Goal: Information Seeking & Learning: Compare options

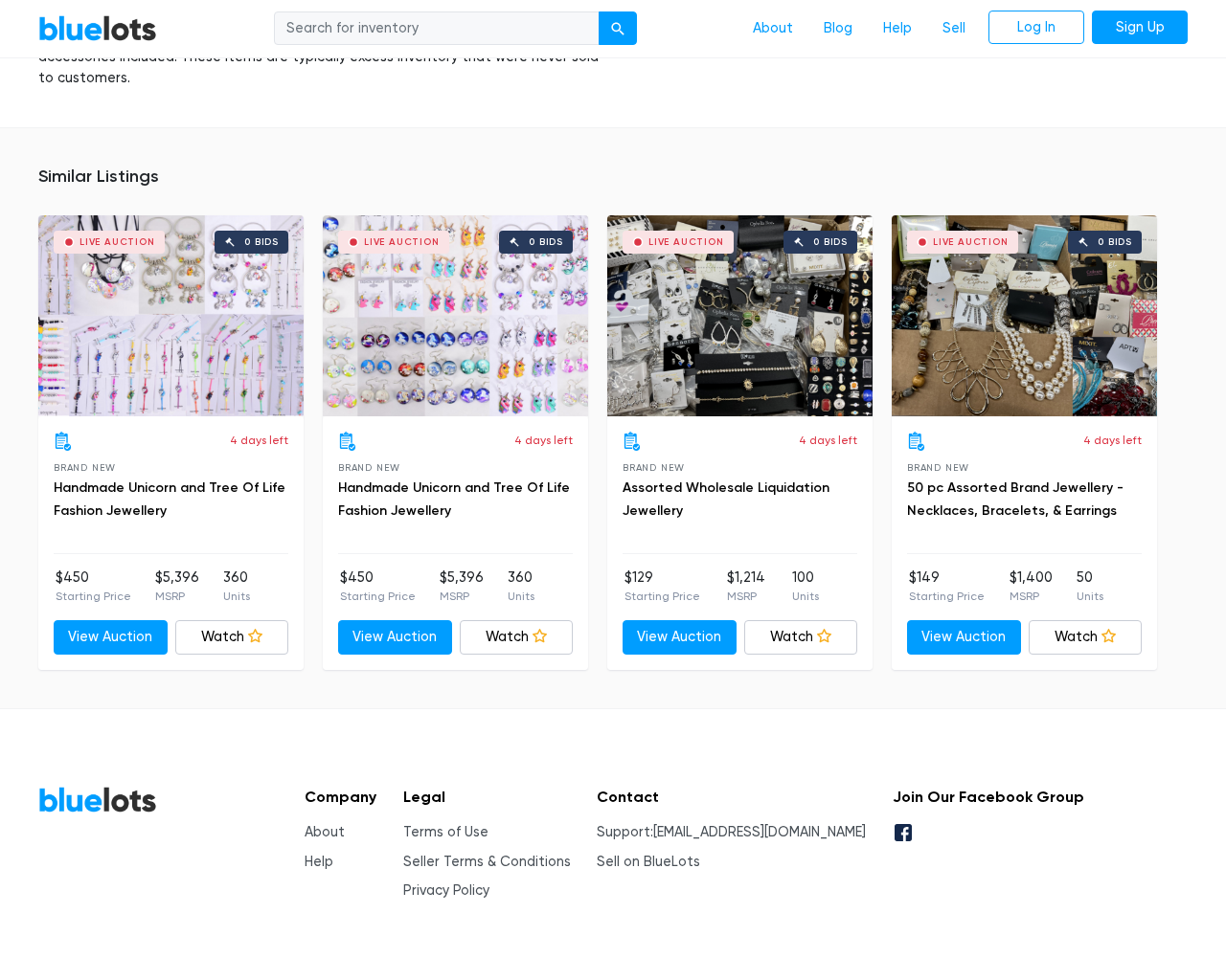
scroll to position [1436, 0]
type input "the"
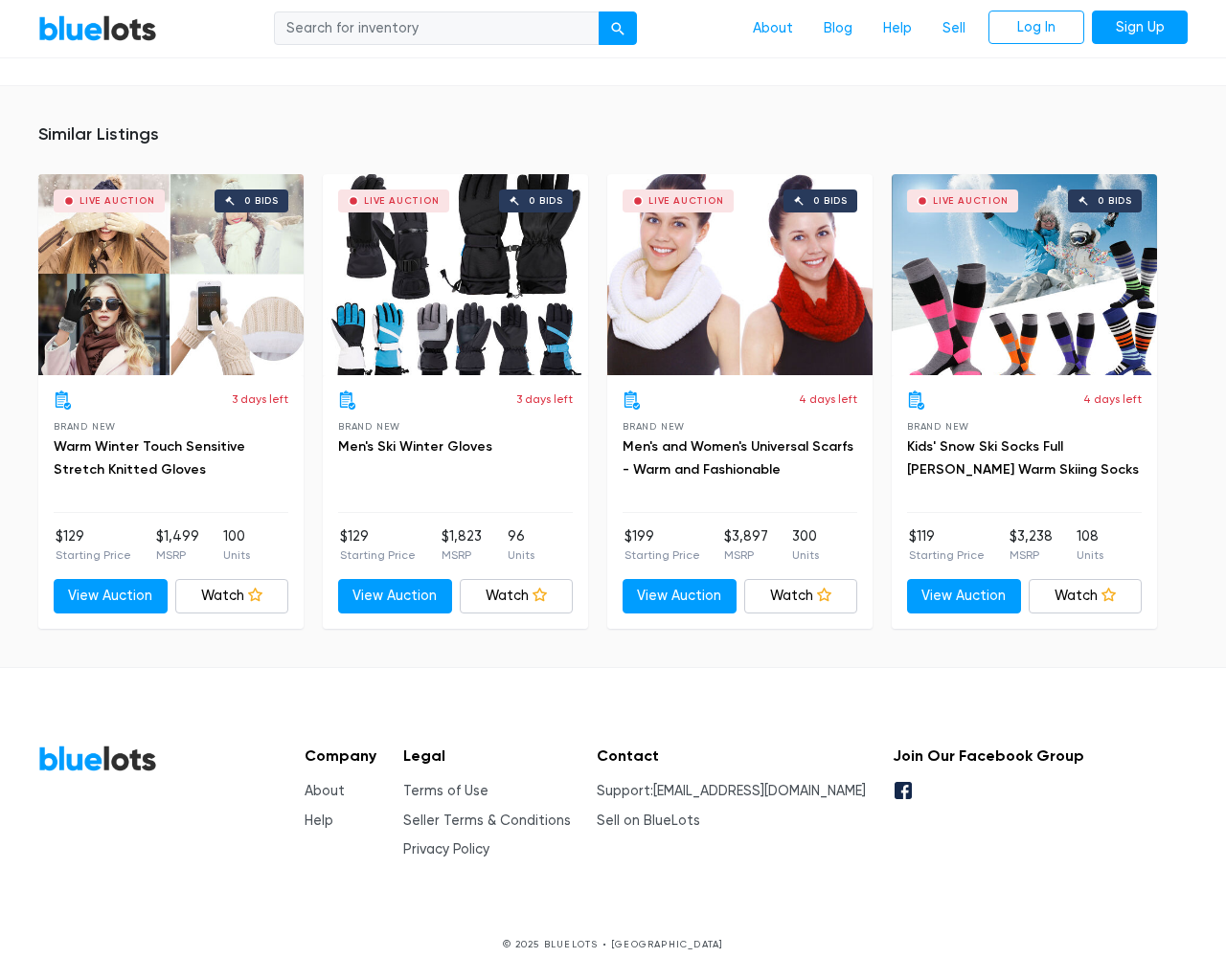
scroll to position [1279, 0]
type input "the"
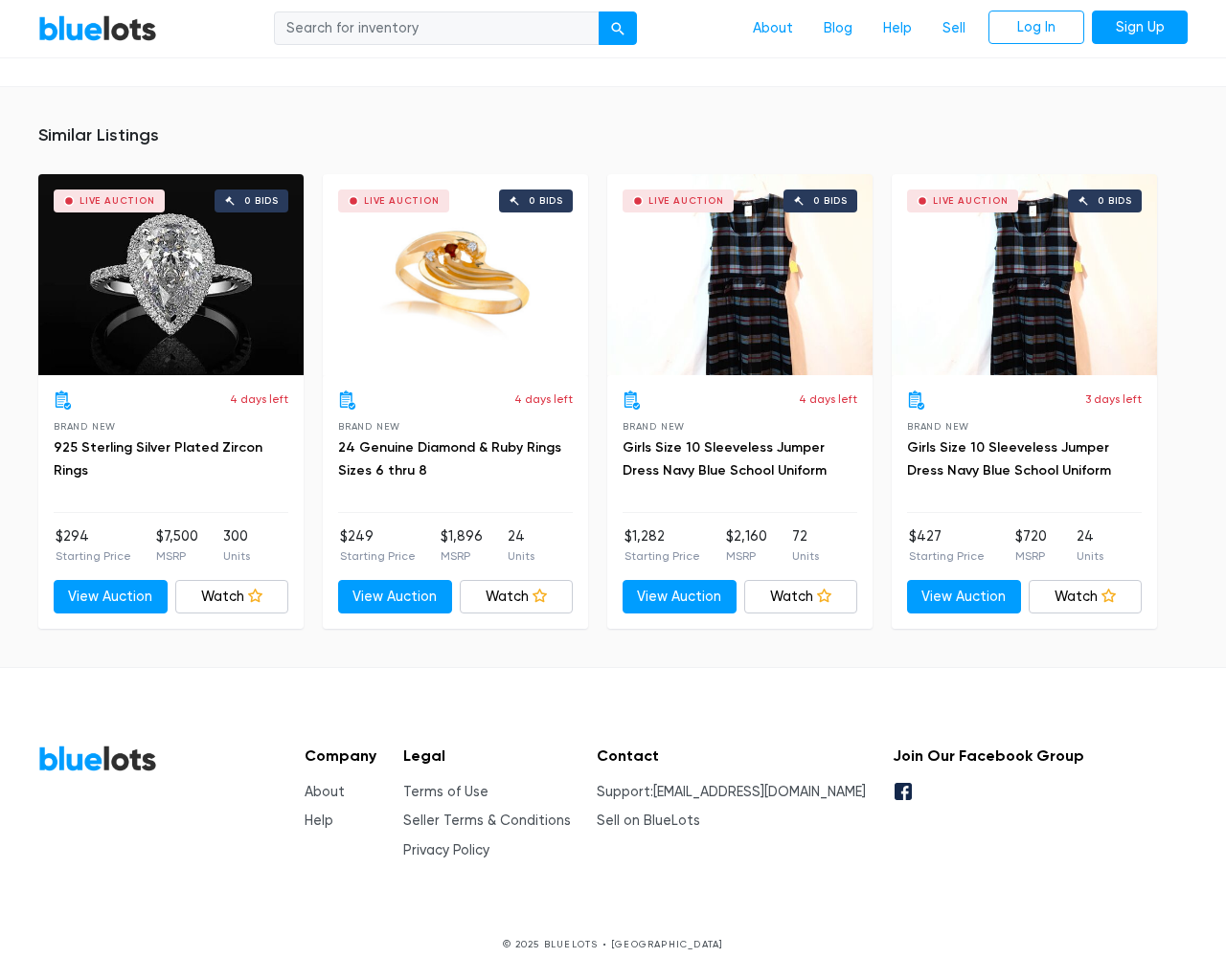
scroll to position [8568, 0]
type input "the"
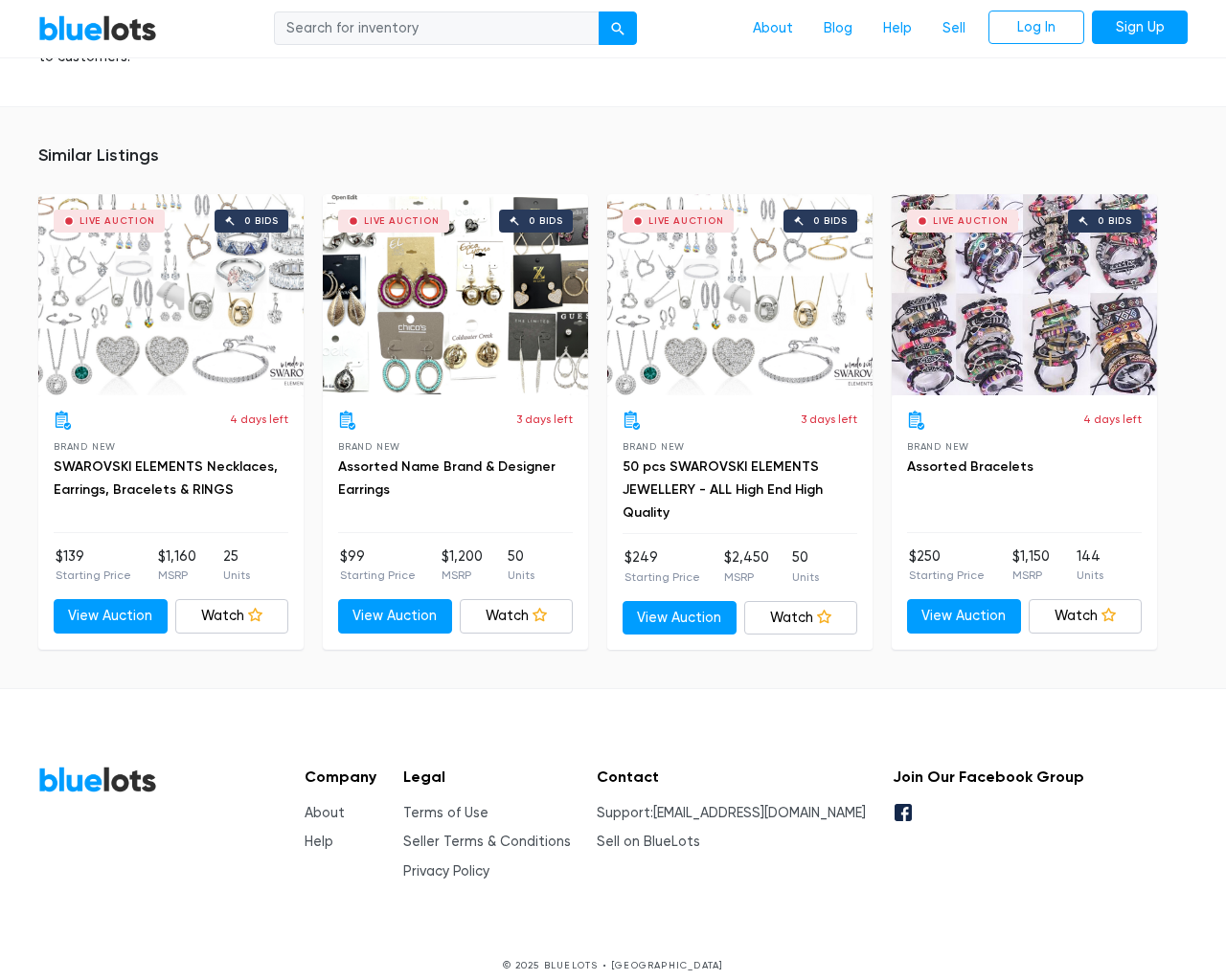
scroll to position [1410, 0]
type input "the"
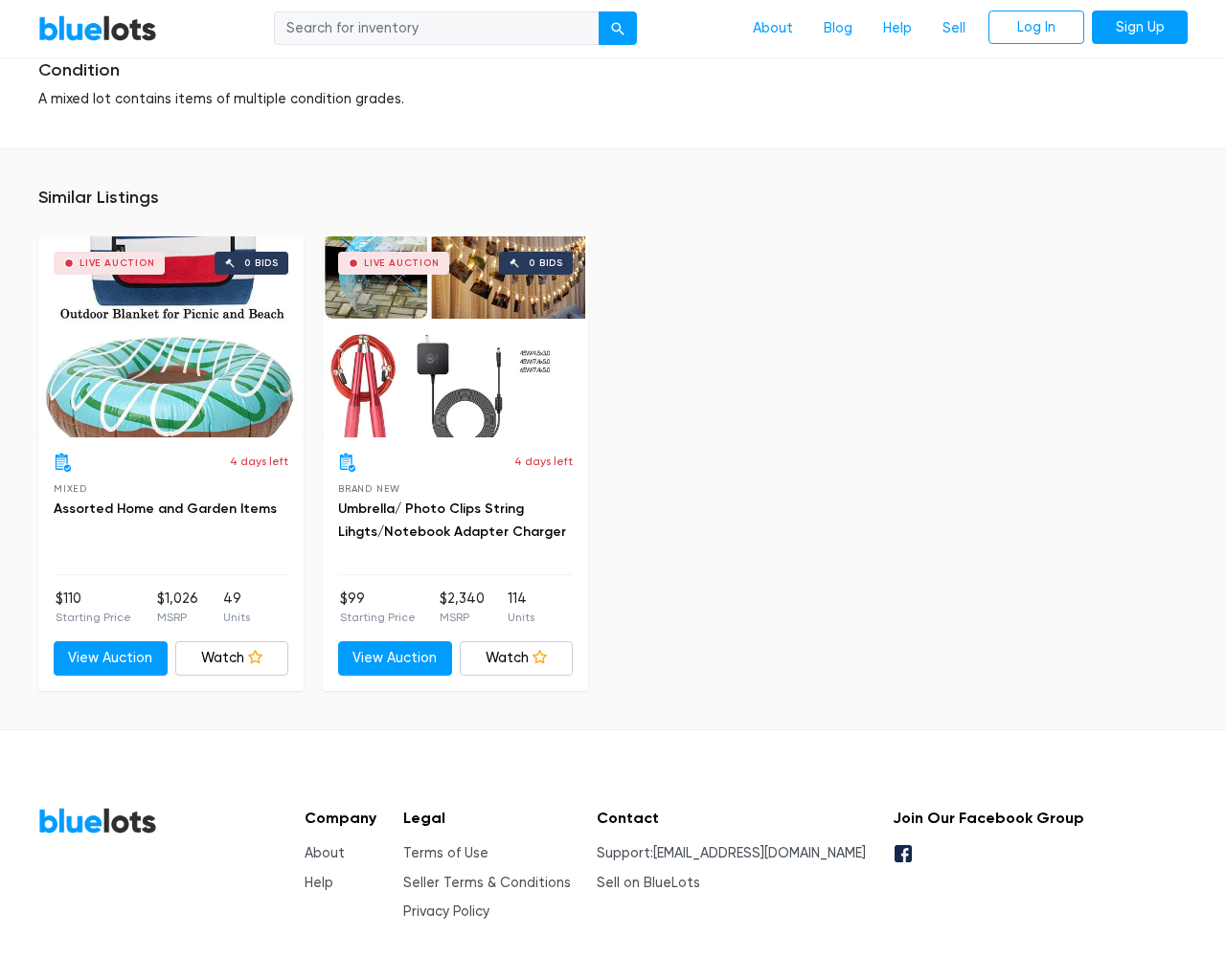
scroll to position [2353, 0]
type input "the"
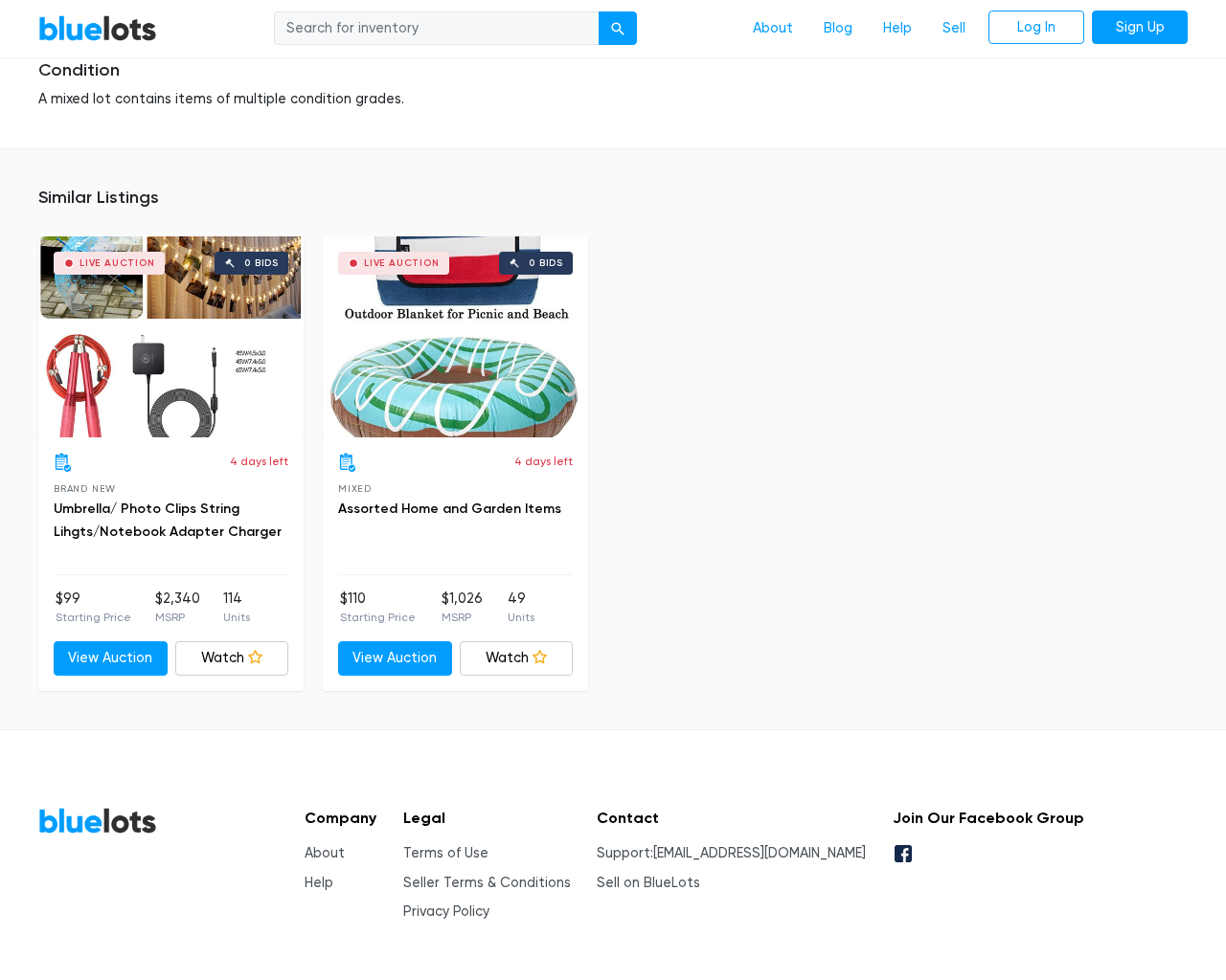
scroll to position [2353, 0]
type input "the"
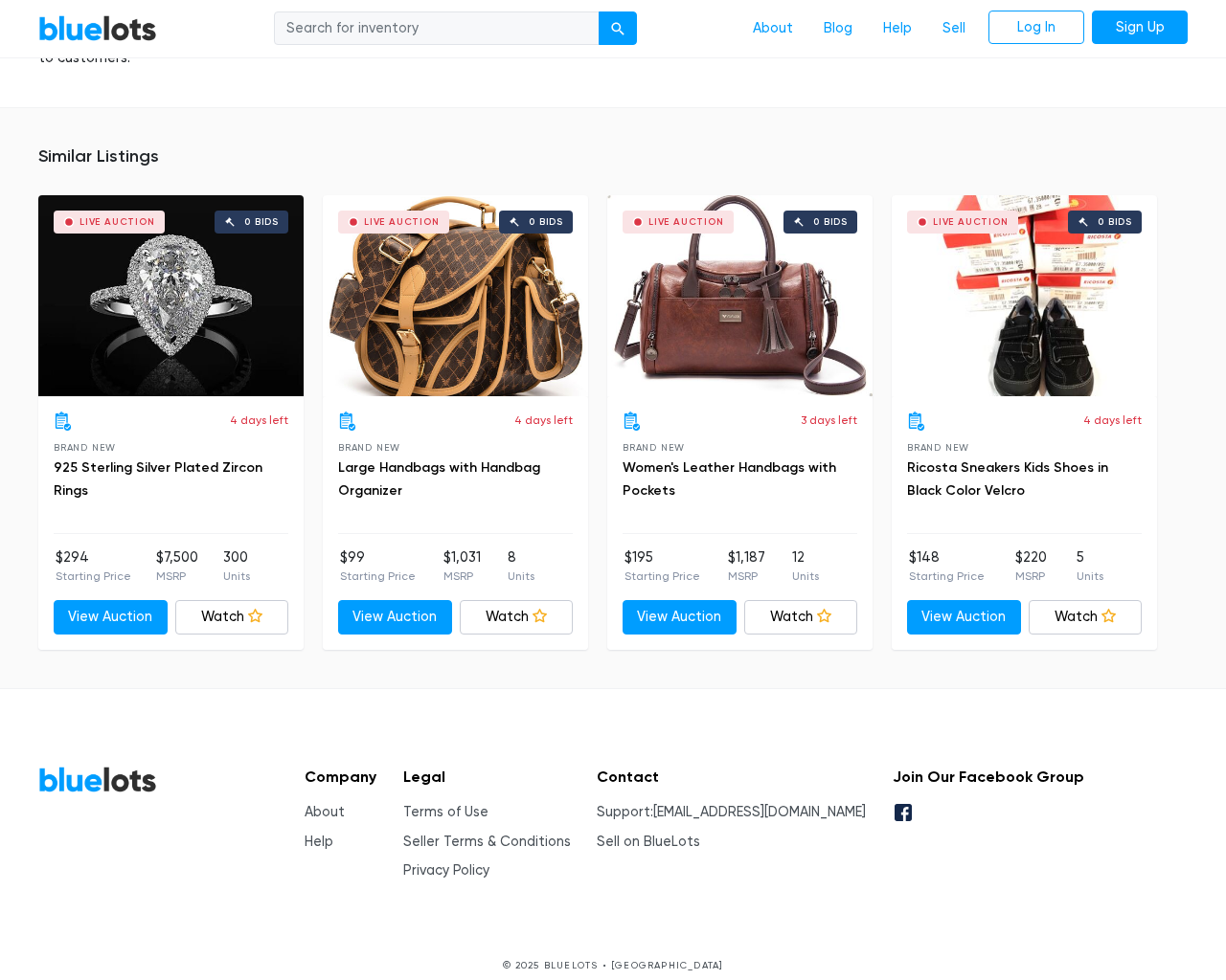
scroll to position [1362, 0]
type input "the"
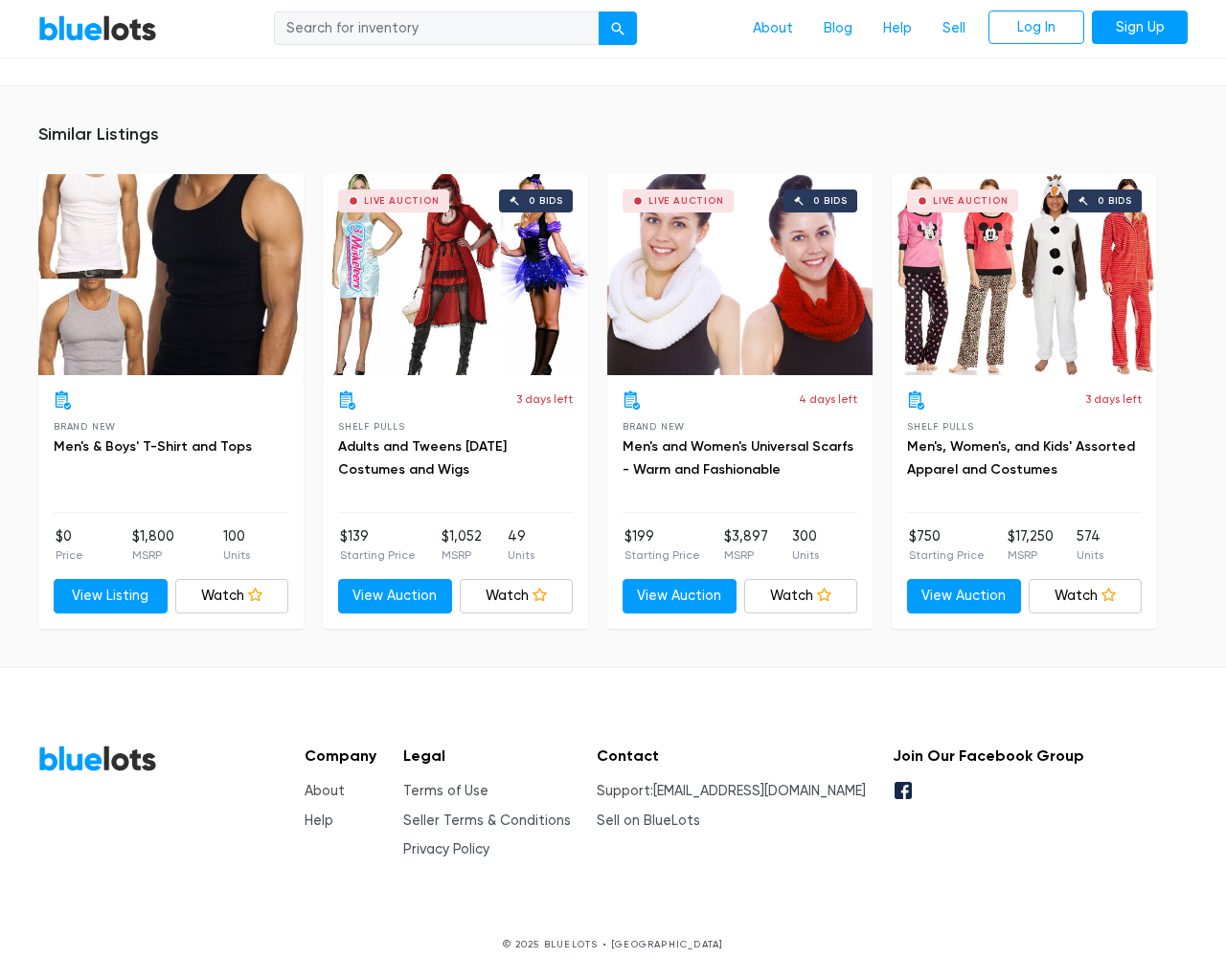
scroll to position [1279, 0]
type input "the"
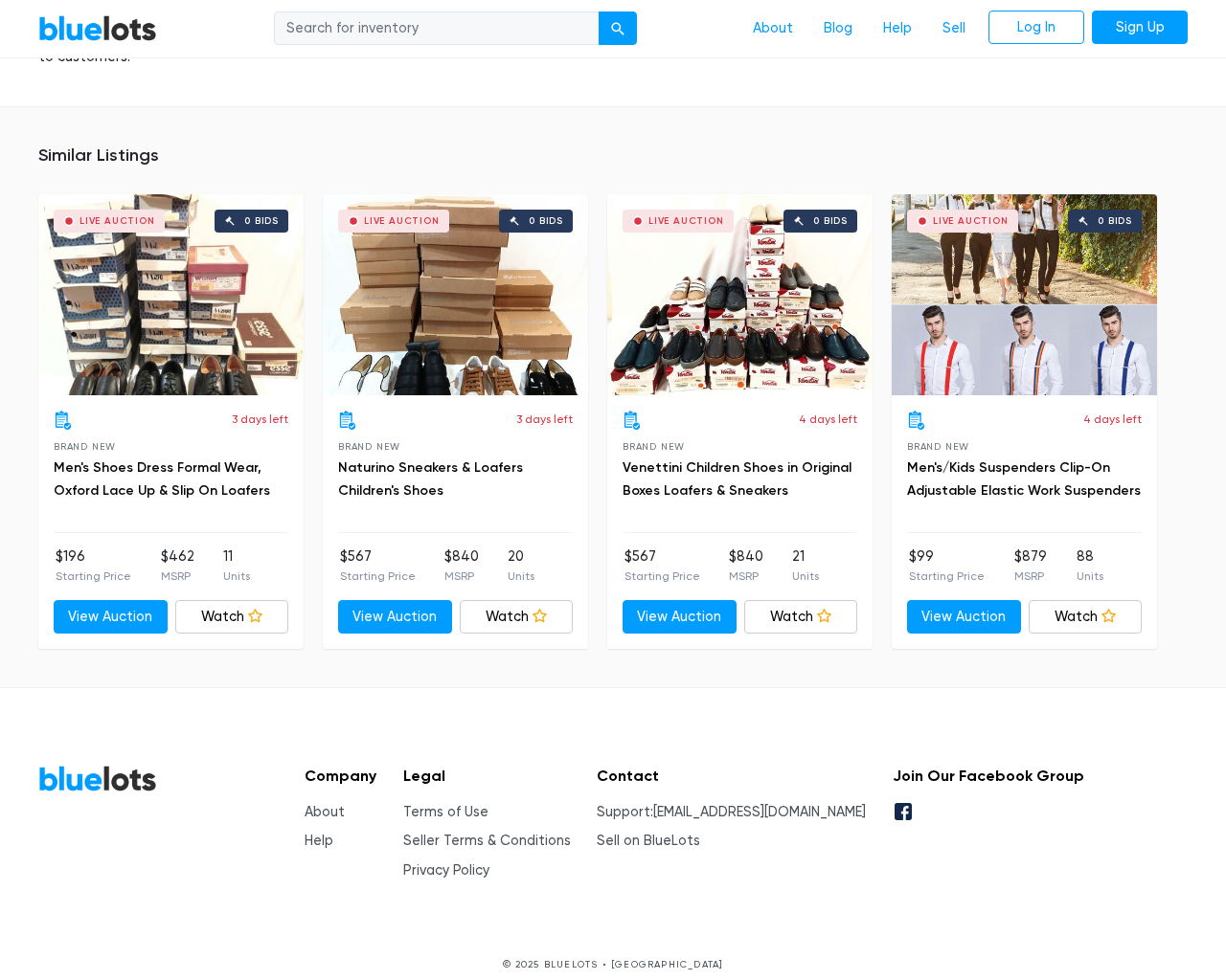
scroll to position [1683, 0]
type input "the"
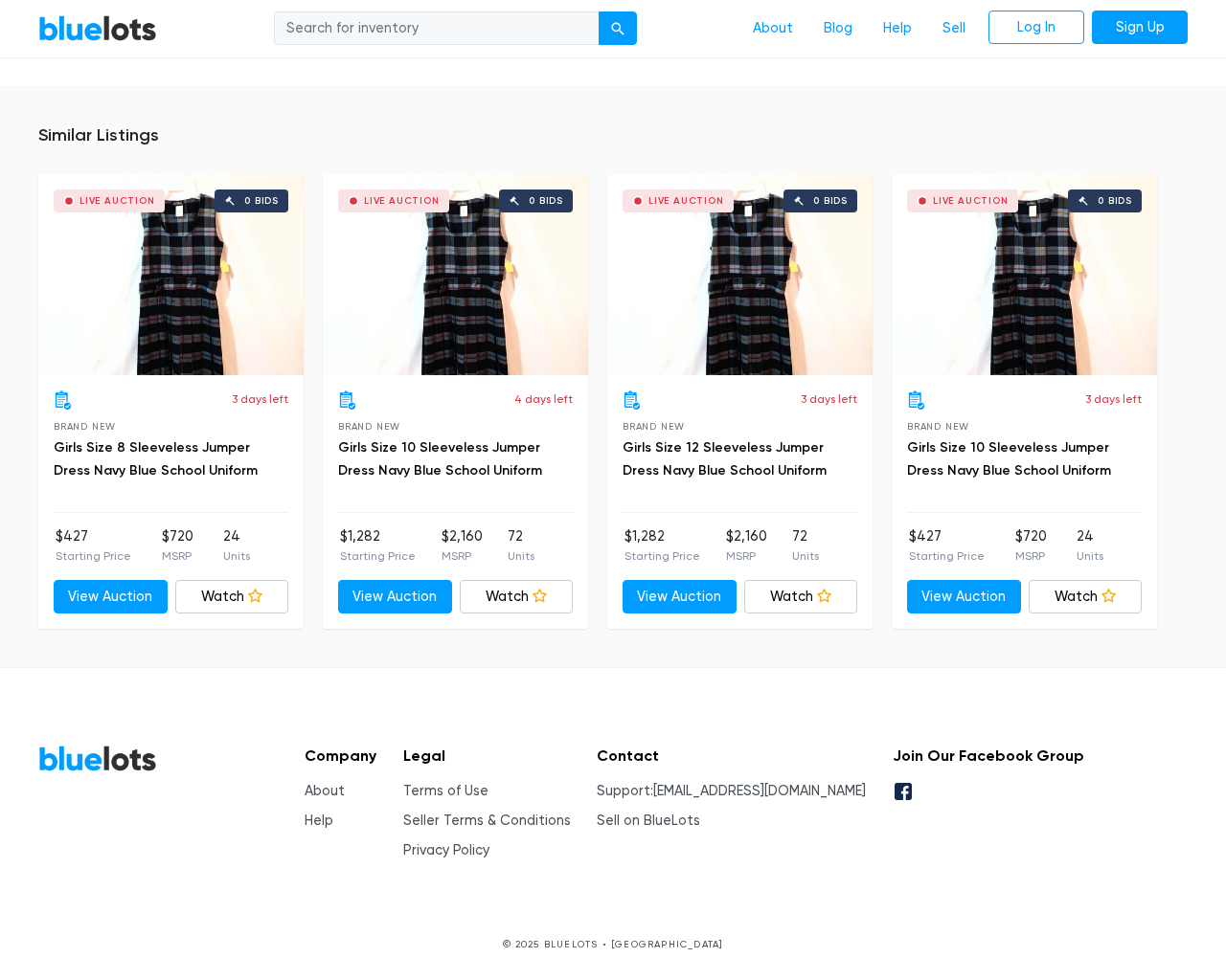
scroll to position [1197, 0]
type input "the"
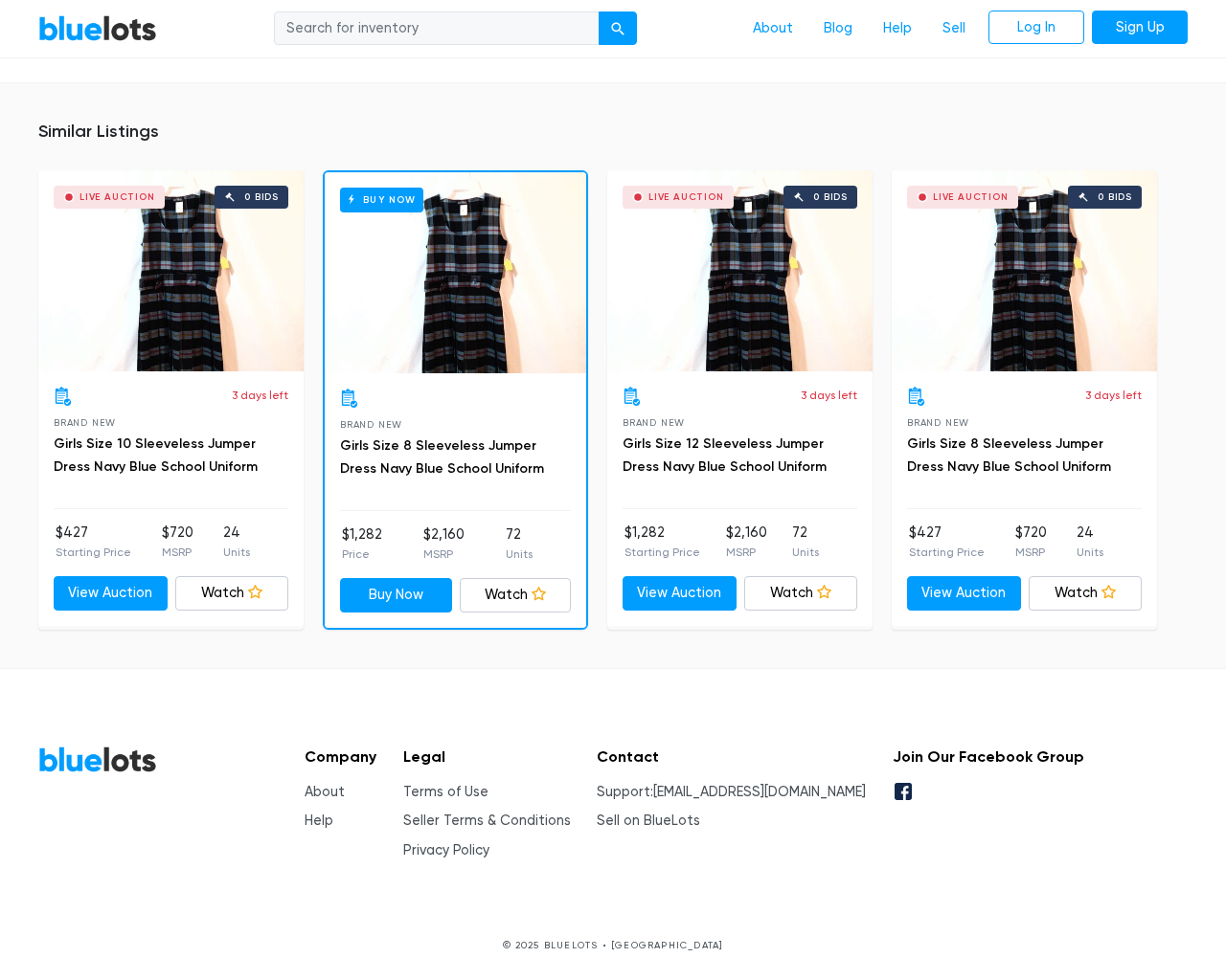
scroll to position [1240, 0]
type input "the"
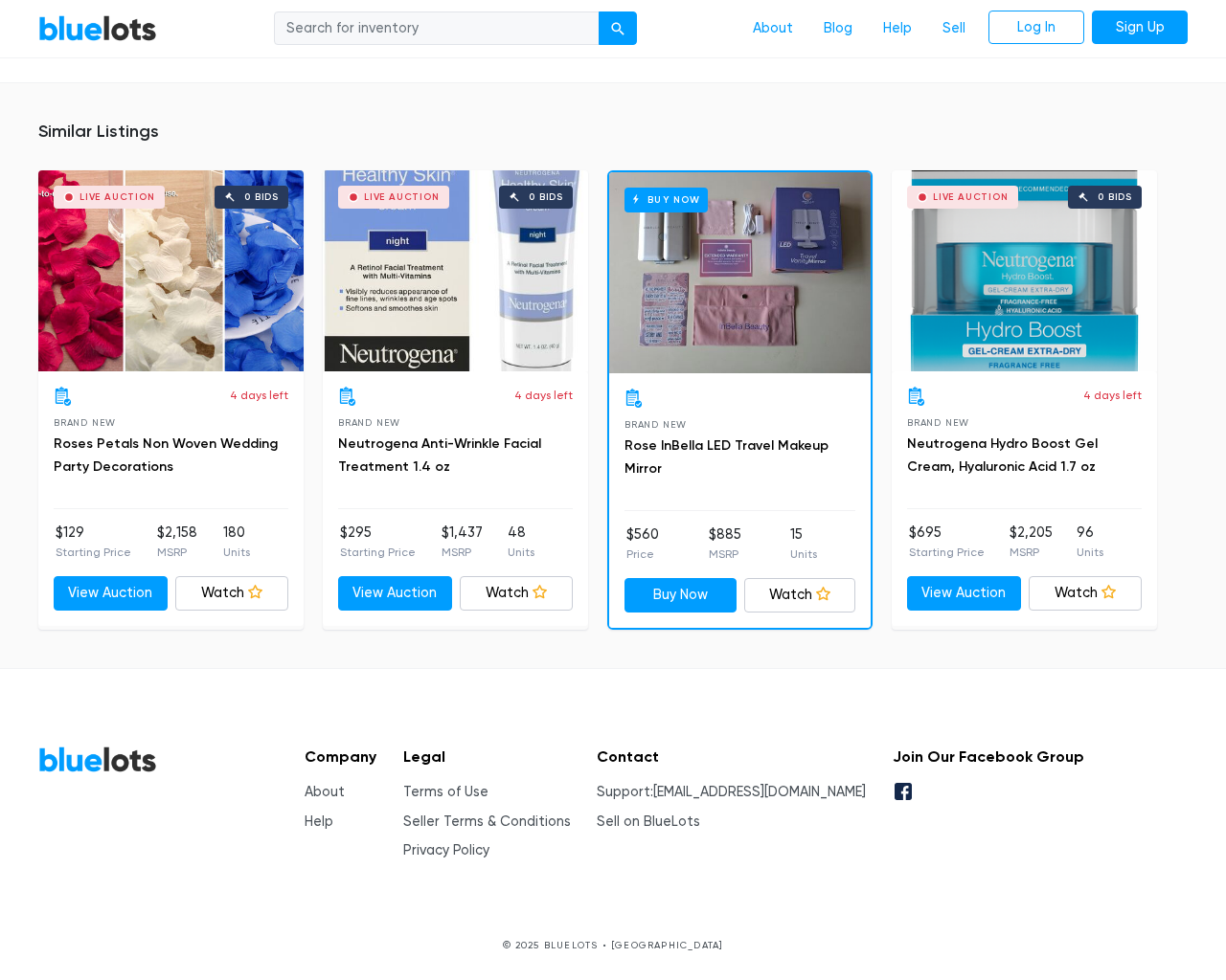
scroll to position [1368, 0]
type input "the"
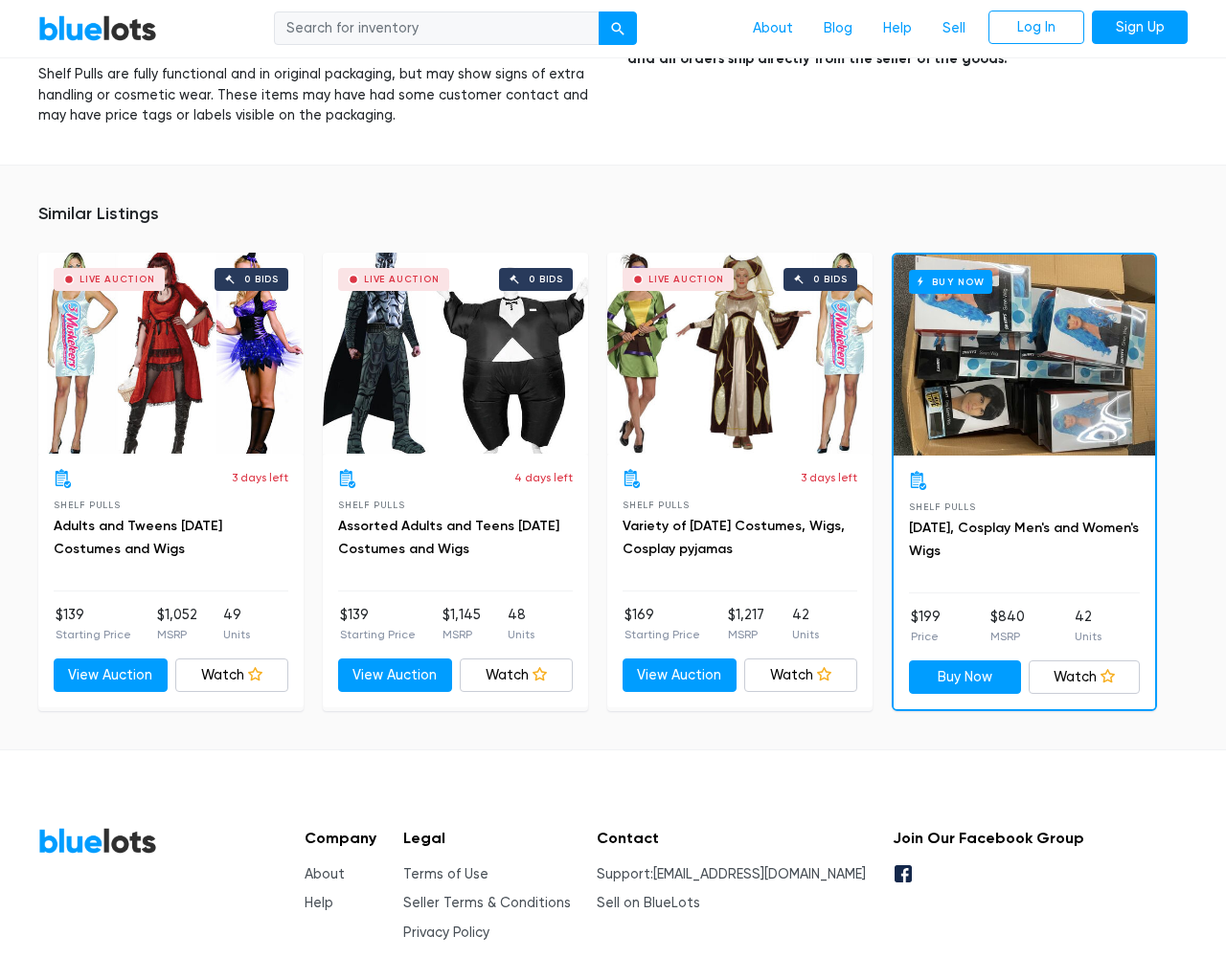
scroll to position [1880, 0]
type input "the"
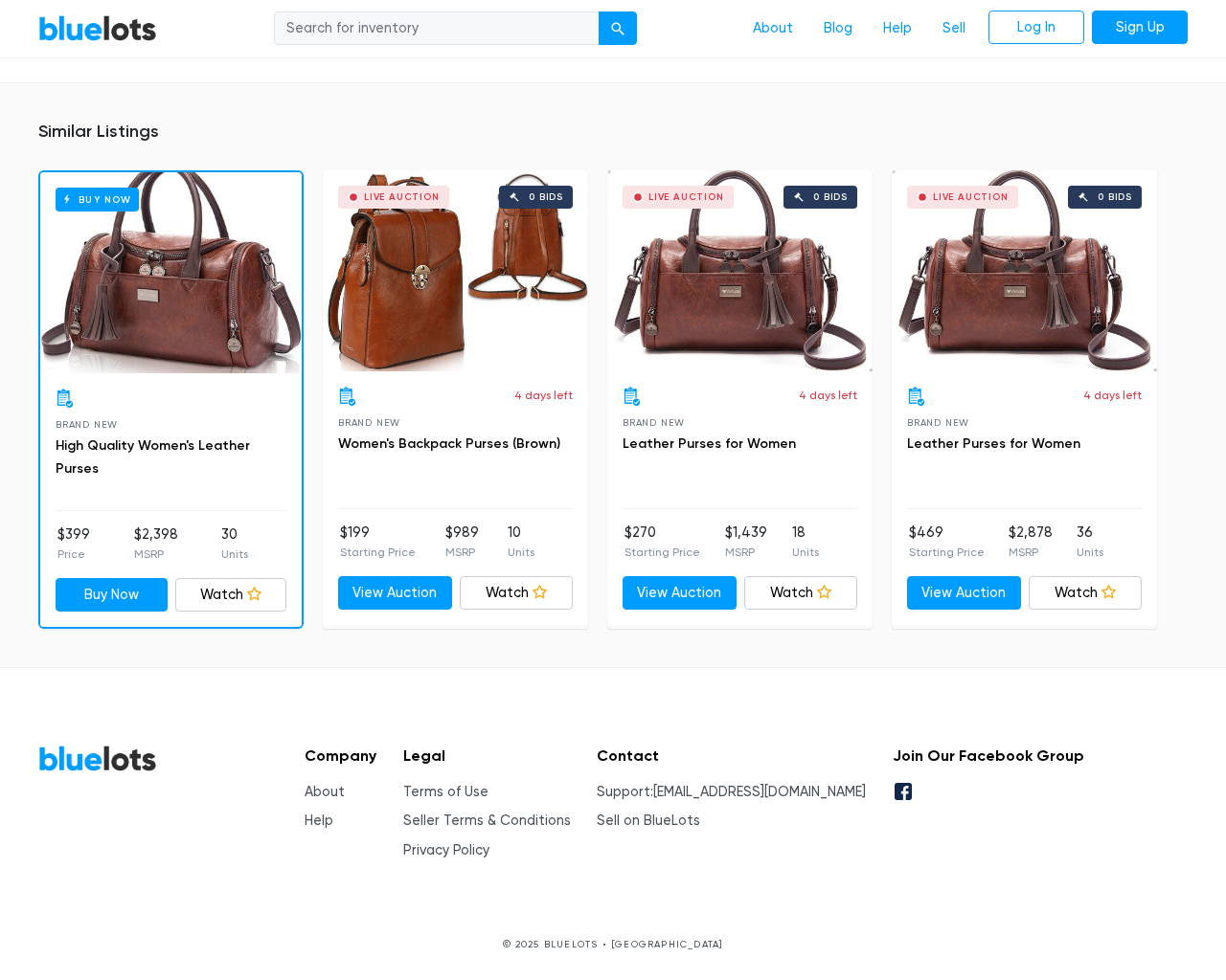
scroll to position [1228, 0]
type input "the"
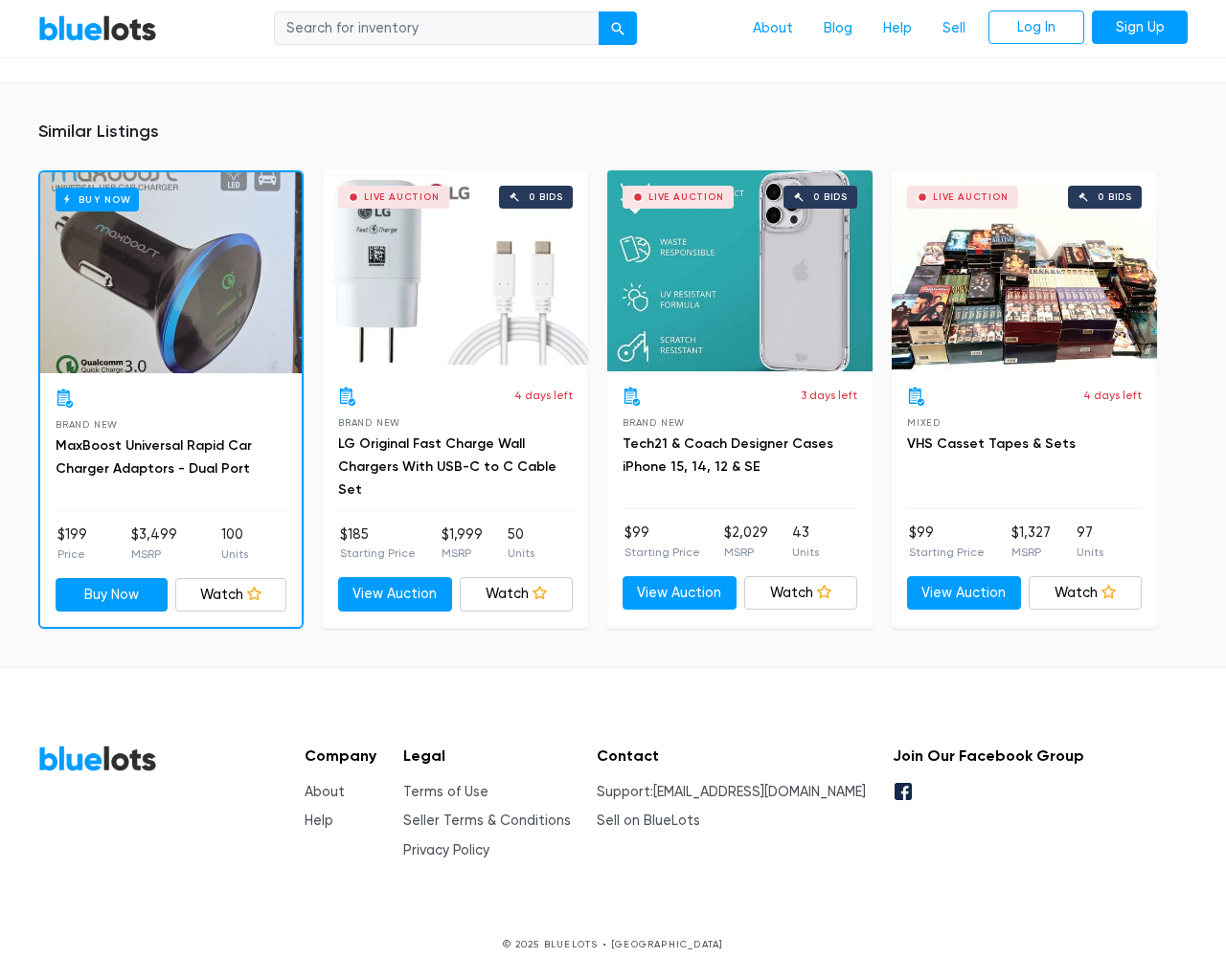
scroll to position [1365, 0]
type input "the"
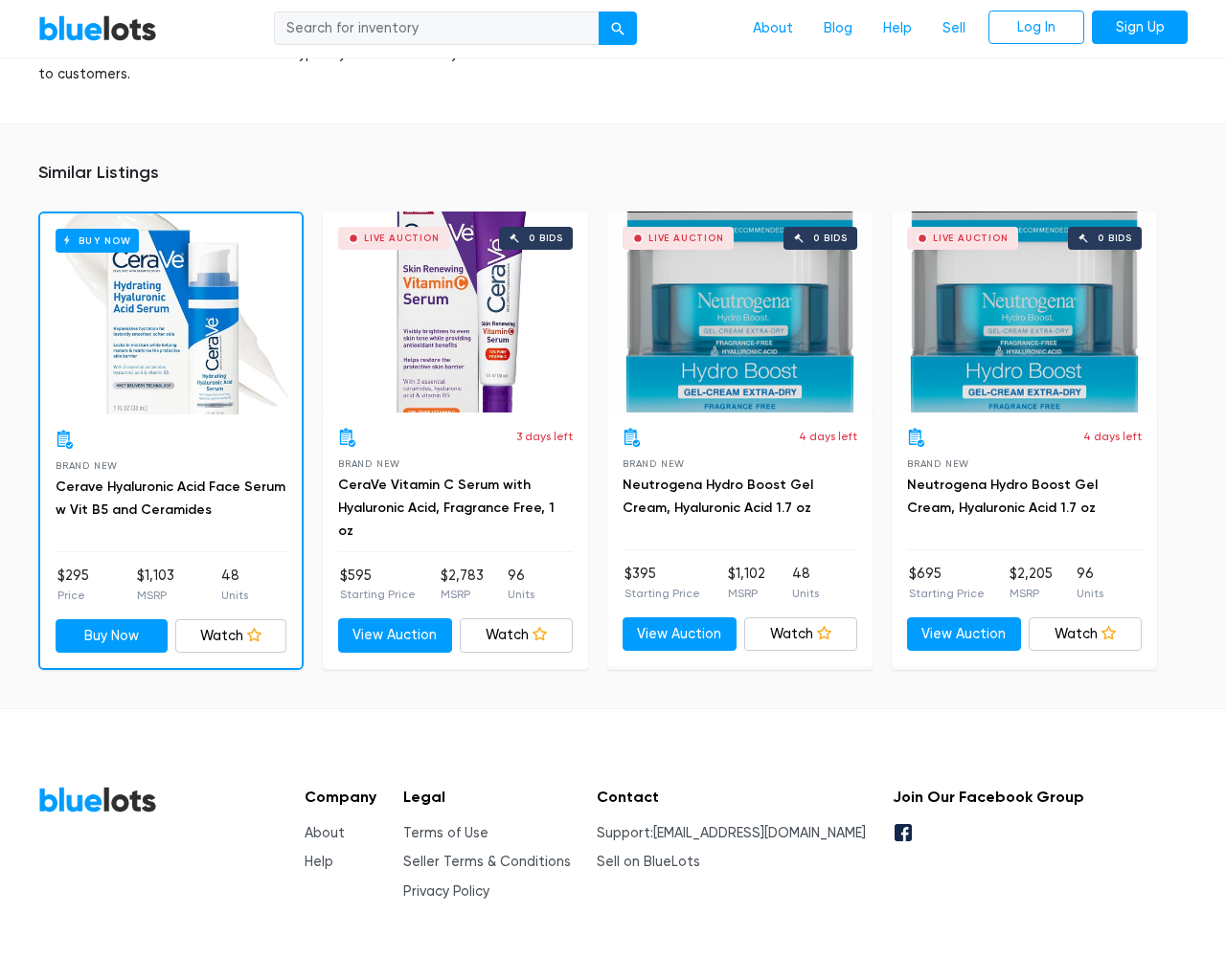
scroll to position [1324, 0]
type input "the"
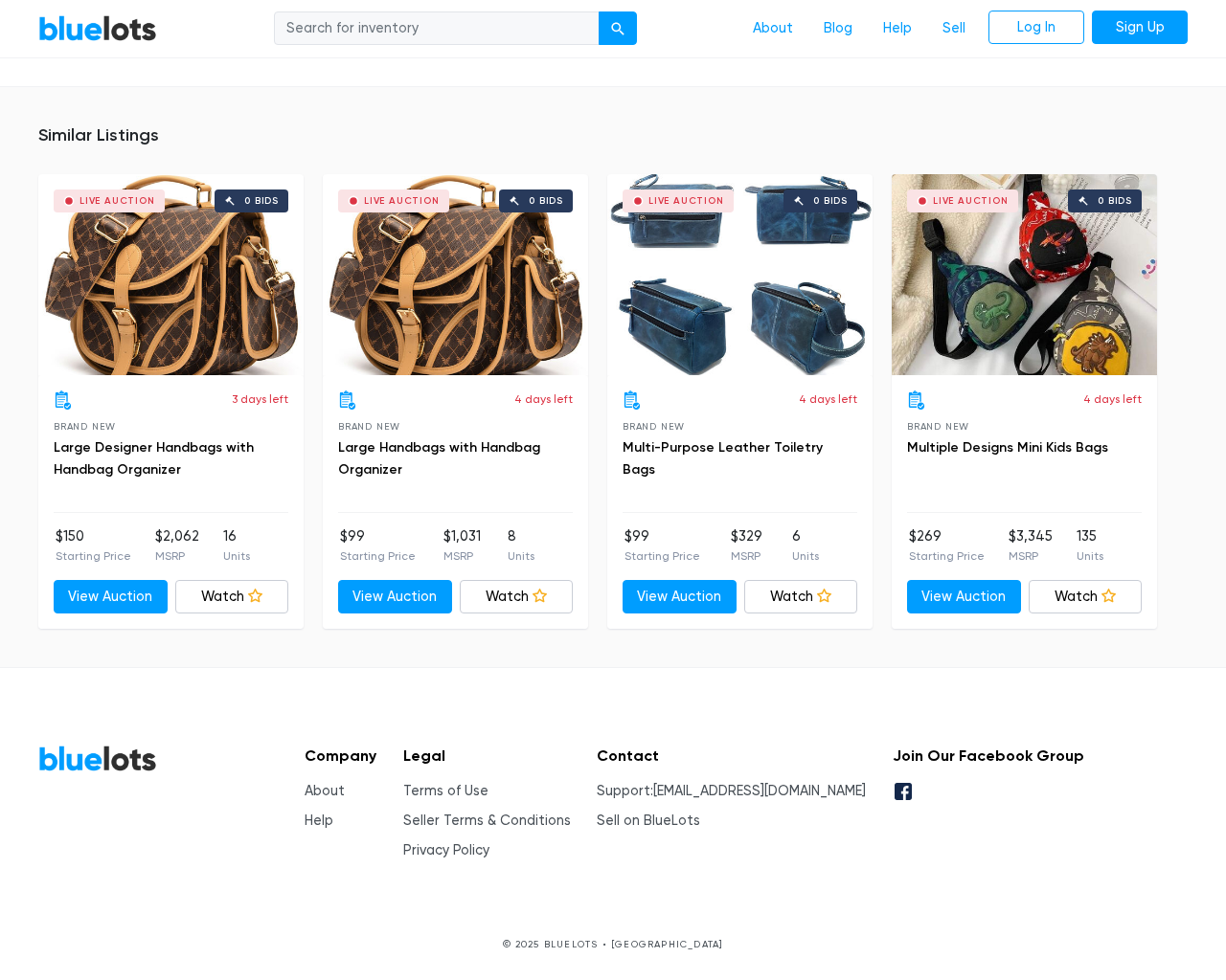
scroll to position [1259, 0]
type input "the"
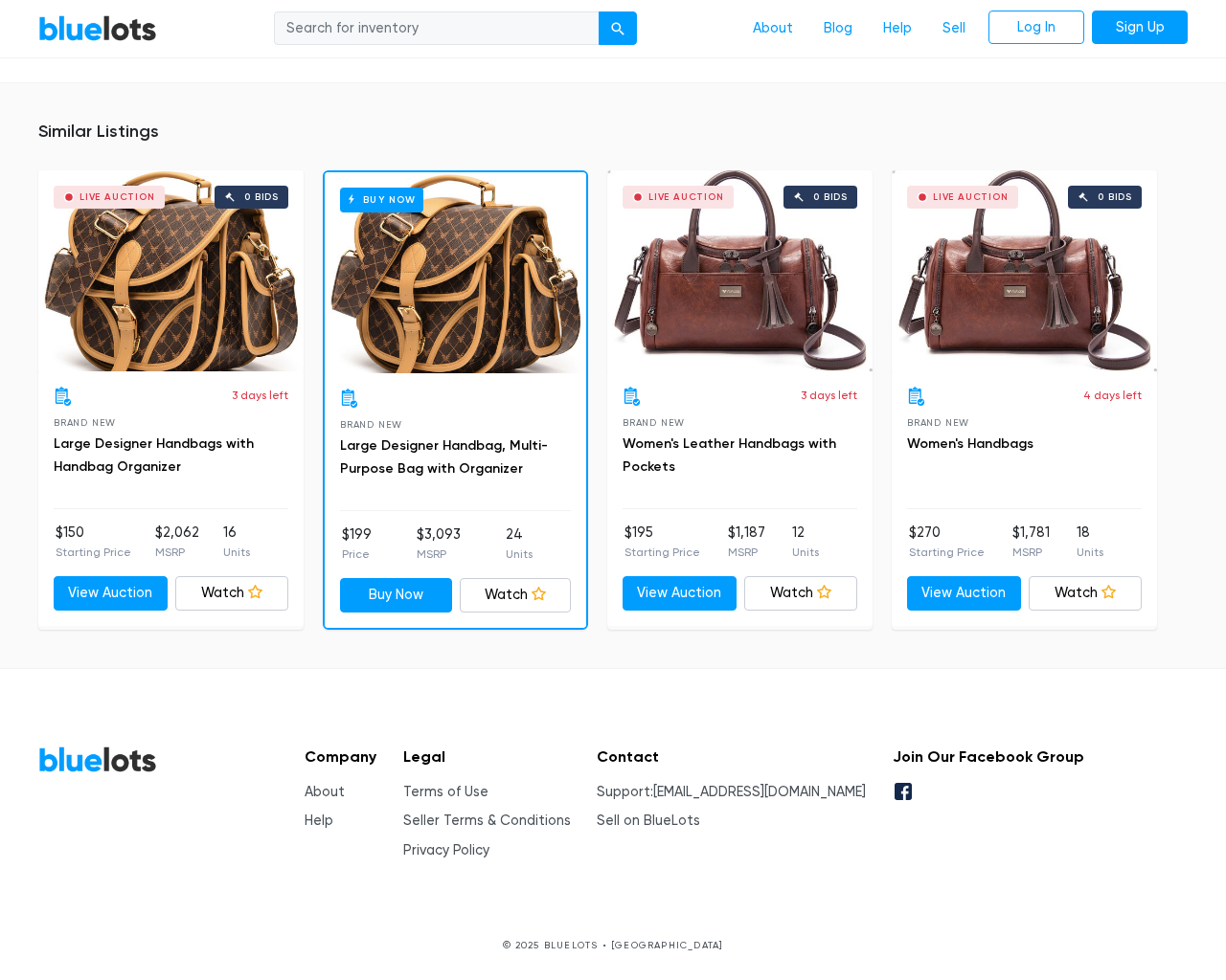
scroll to position [1278, 0]
type input "the"
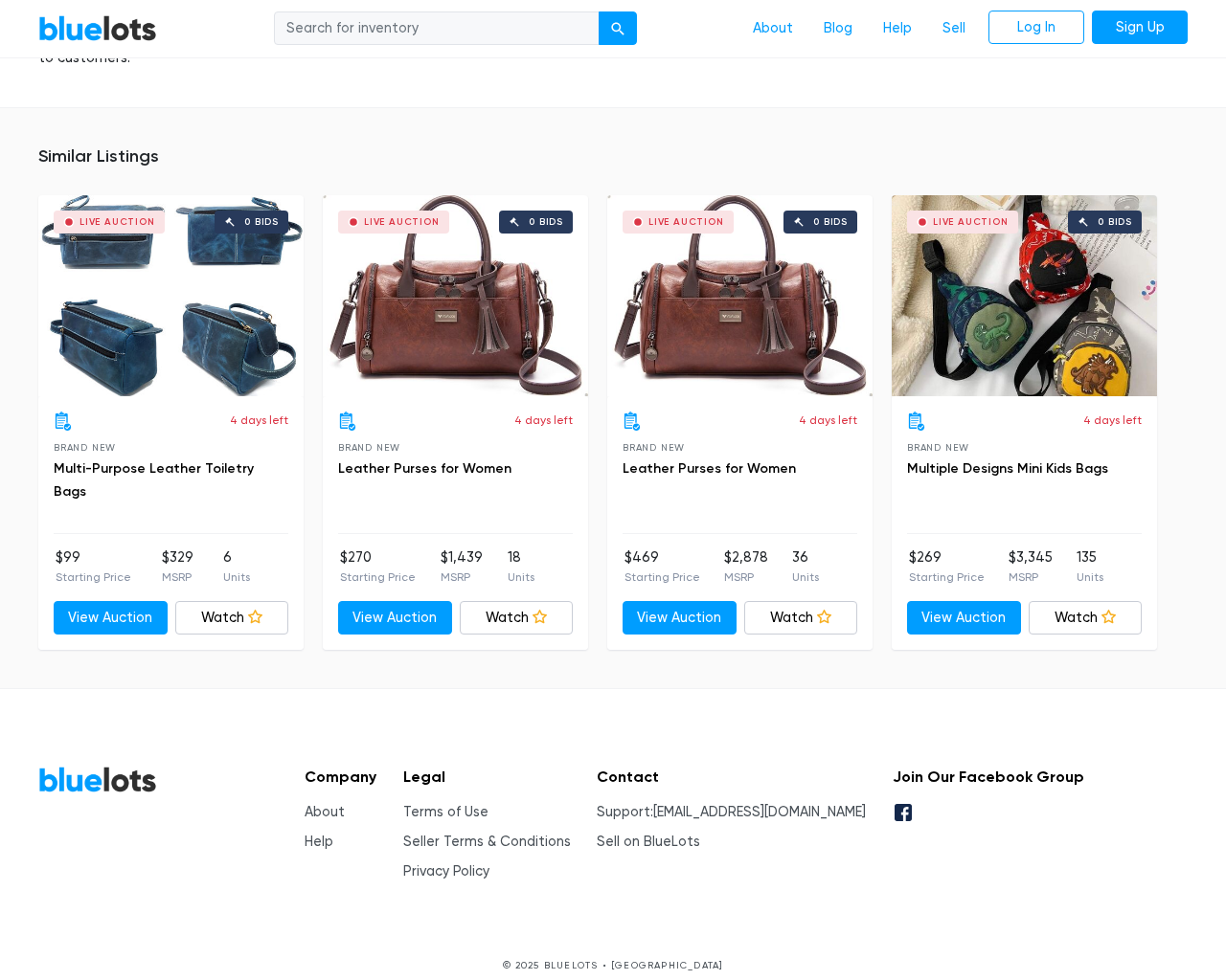
scroll to position [1274, 0]
type input "the"
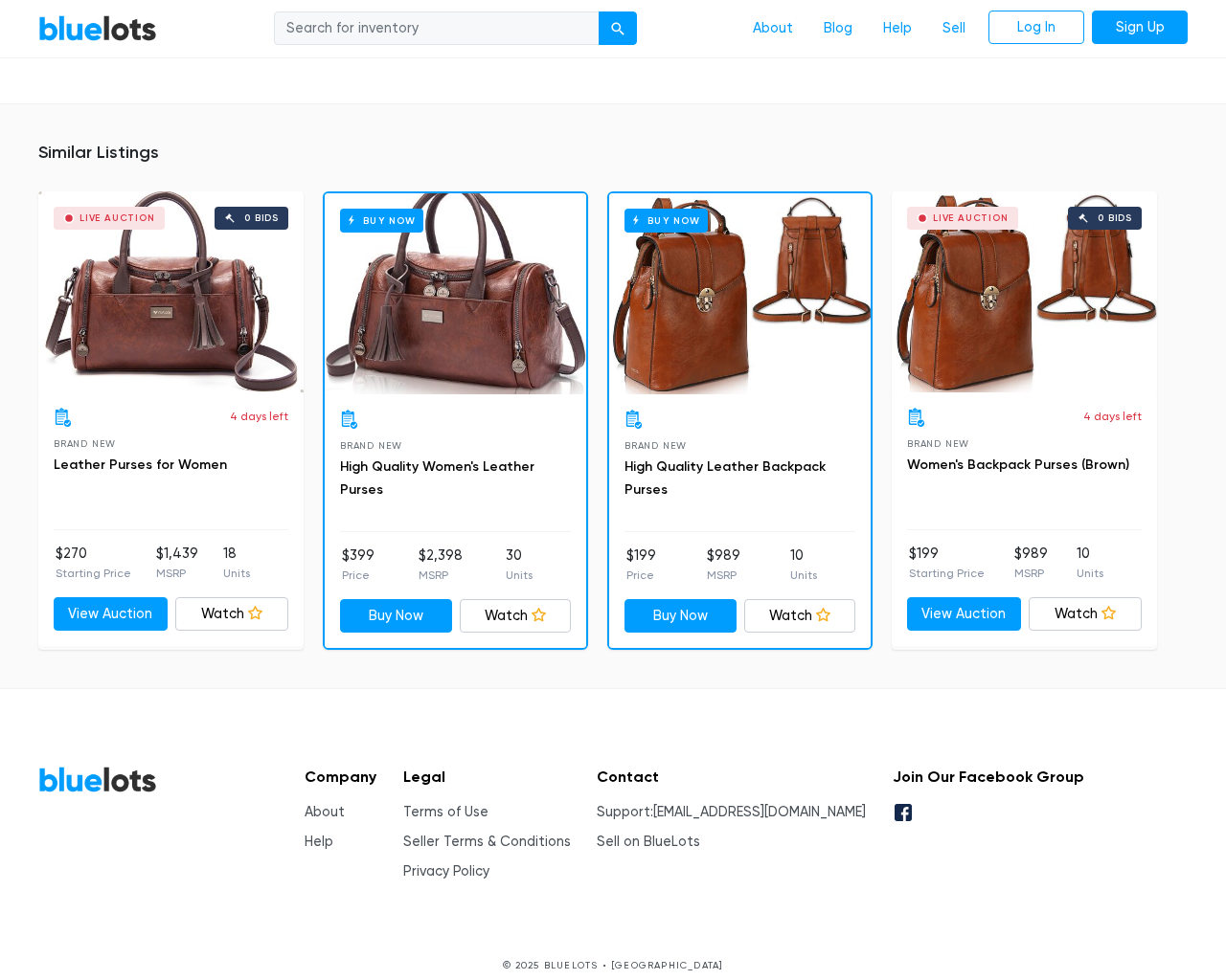
scroll to position [1278, 0]
type input "the"
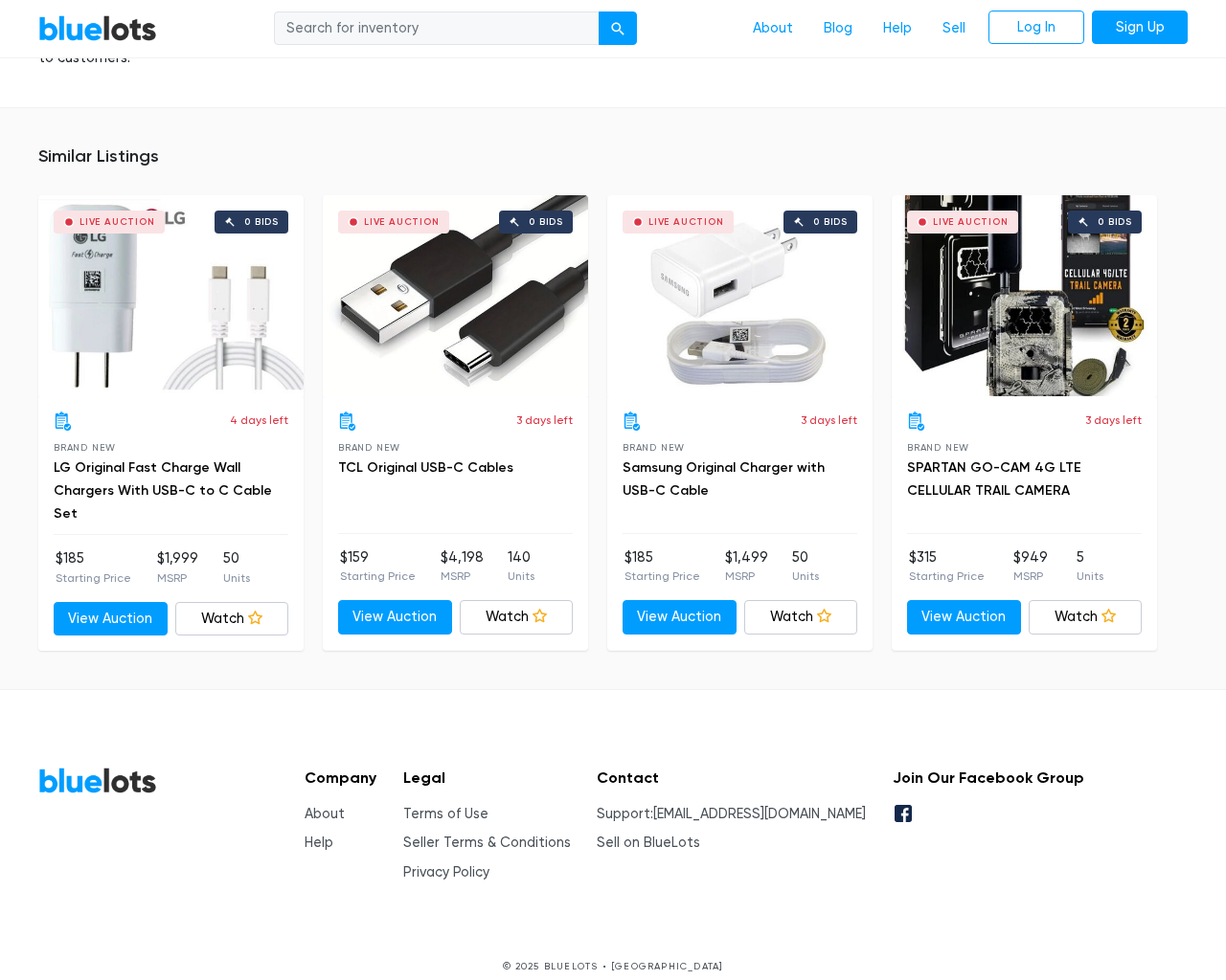
scroll to position [1362, 0]
type input "the"
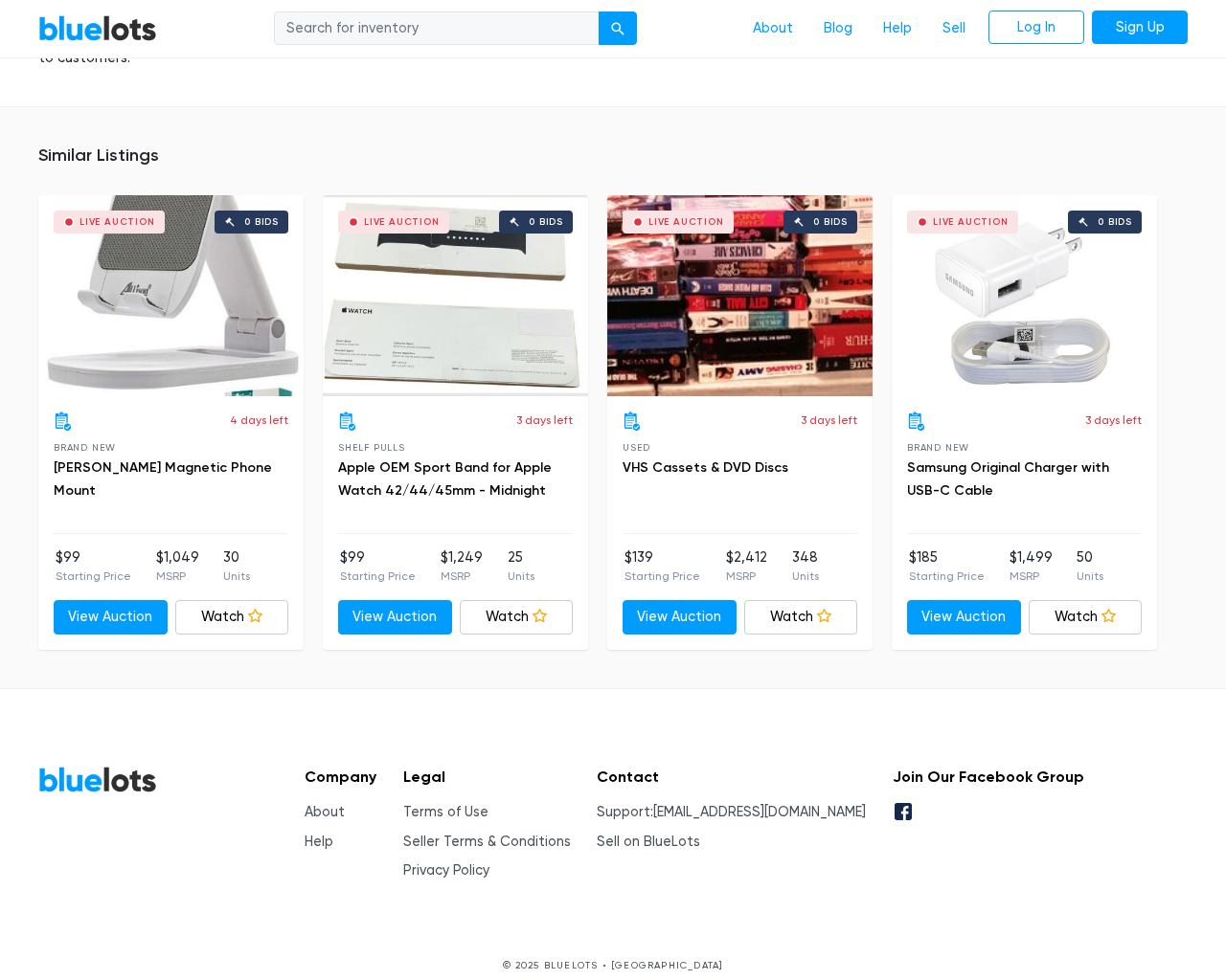
scroll to position [1424, 0]
type input "the"
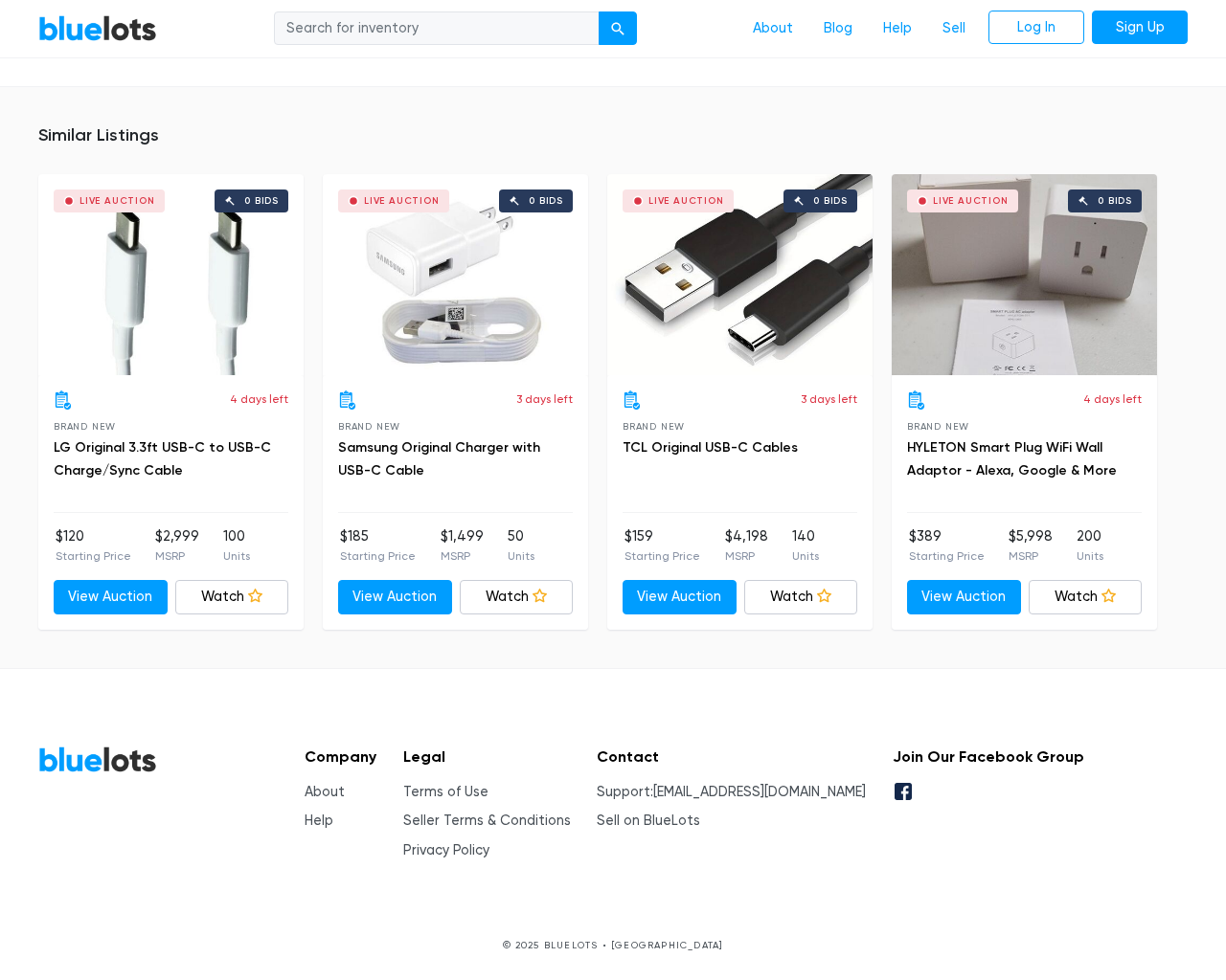
scroll to position [1237, 0]
type input "the"
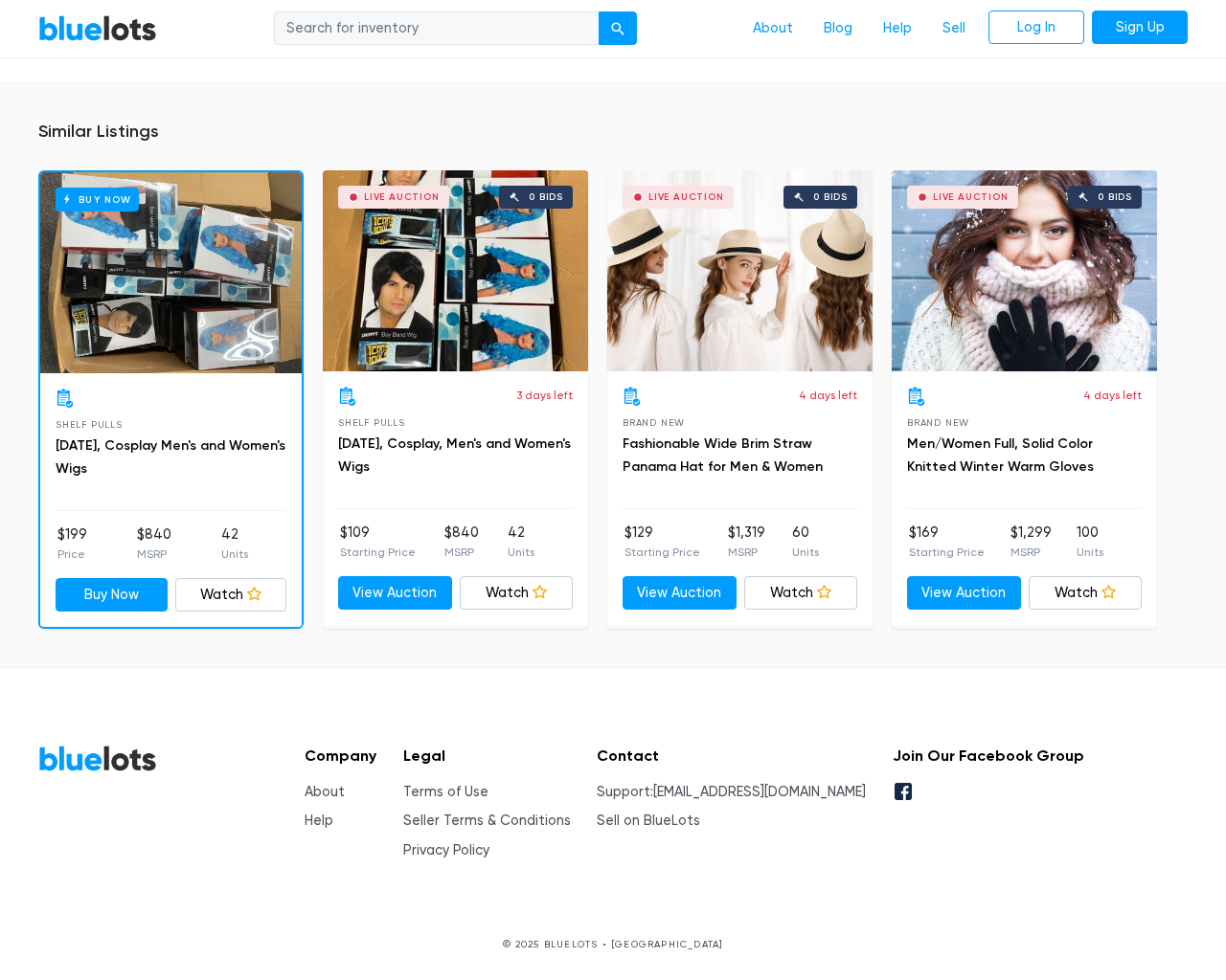
scroll to position [1588, 0]
type input "the"
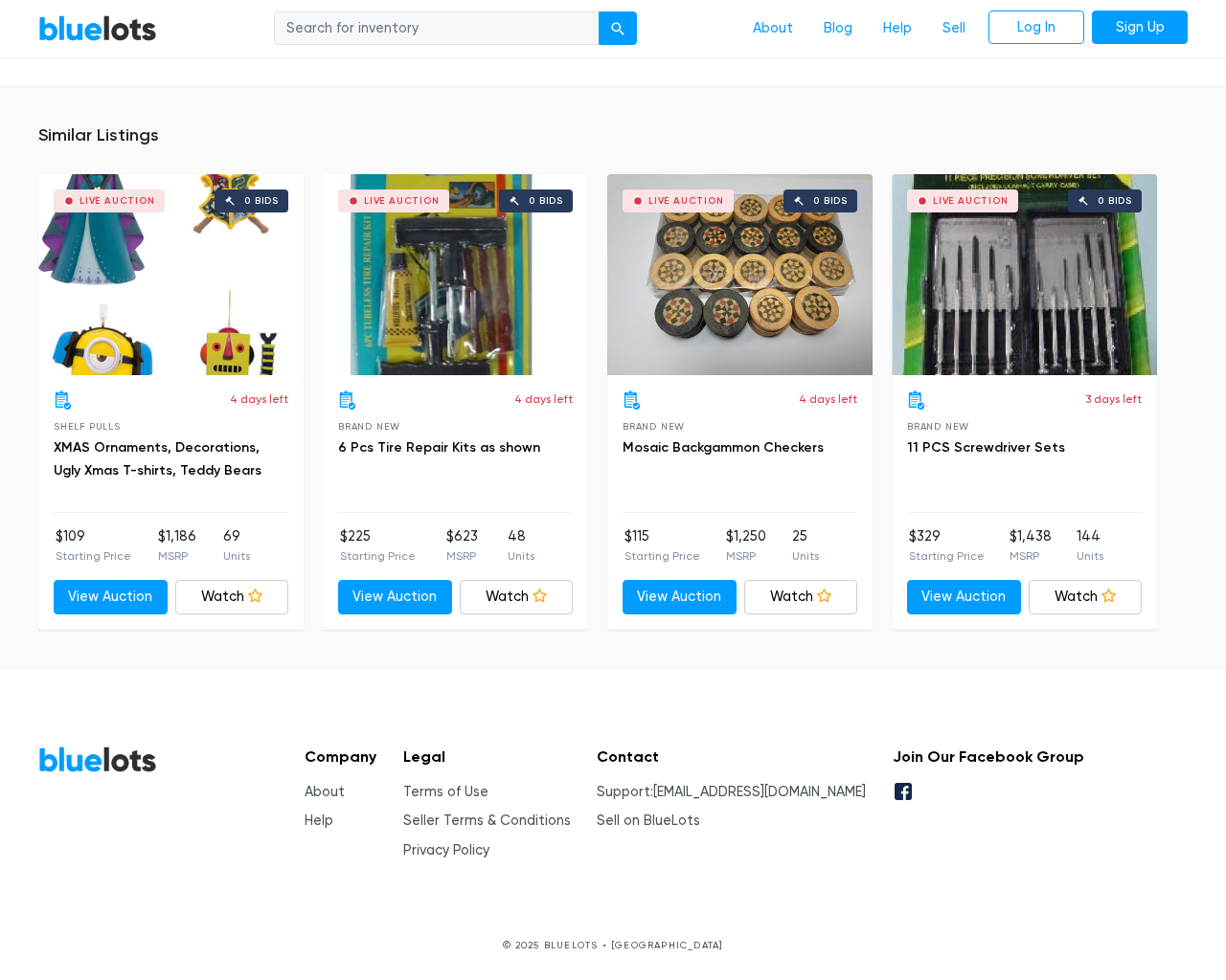
scroll to position [1274, 0]
type input "the"
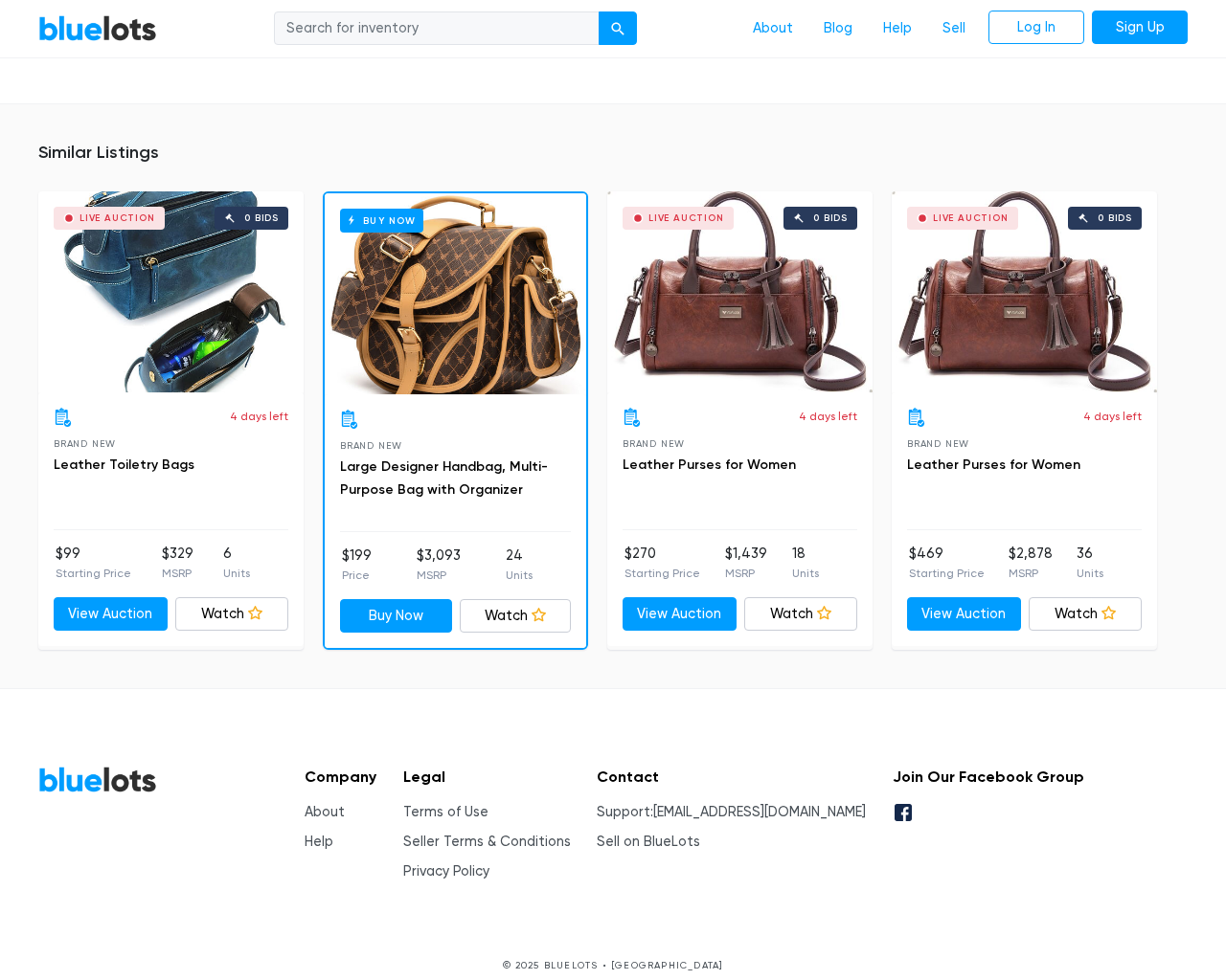
scroll to position [1278, 0]
type input "the"
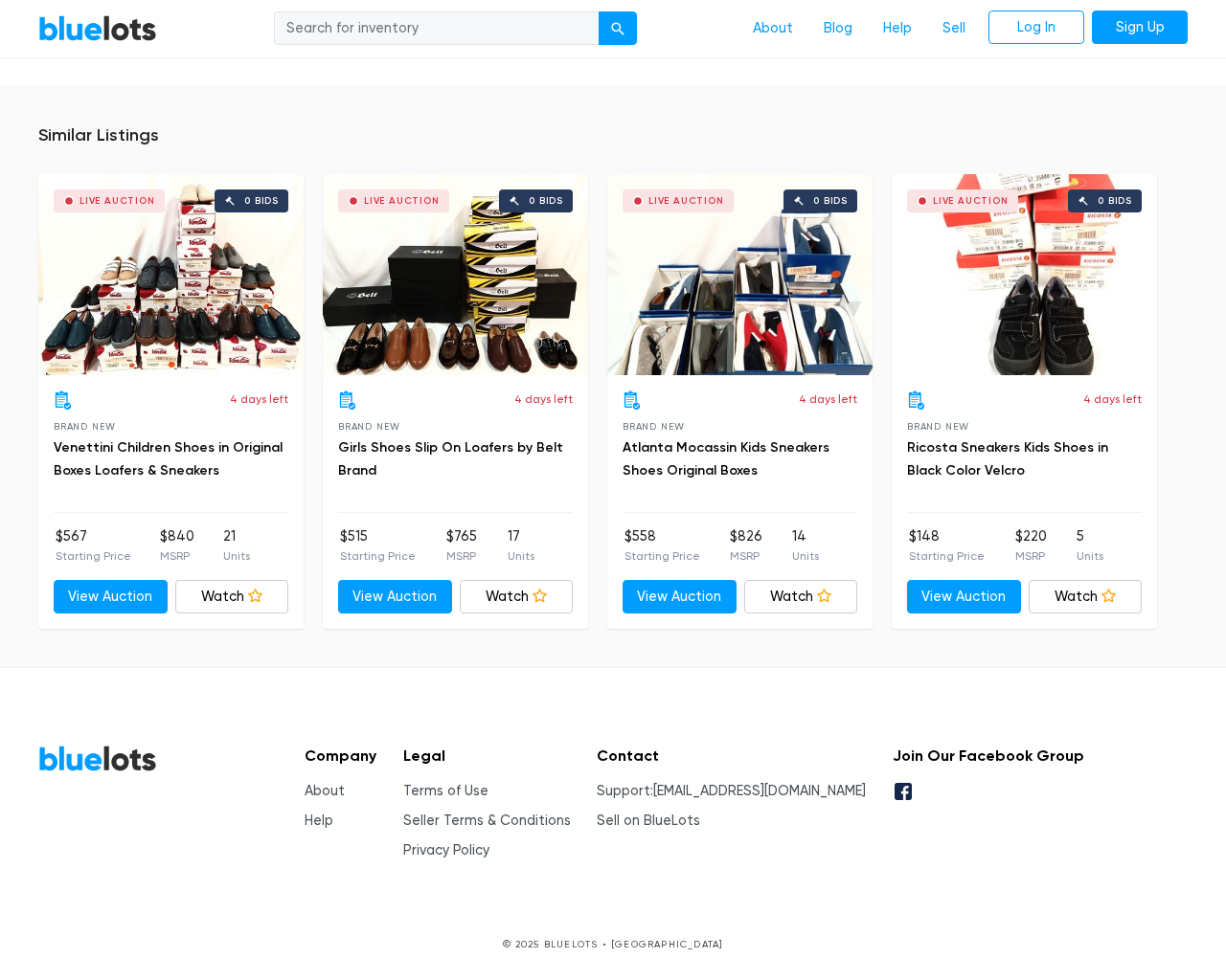
scroll to position [1837, 0]
type input "the"
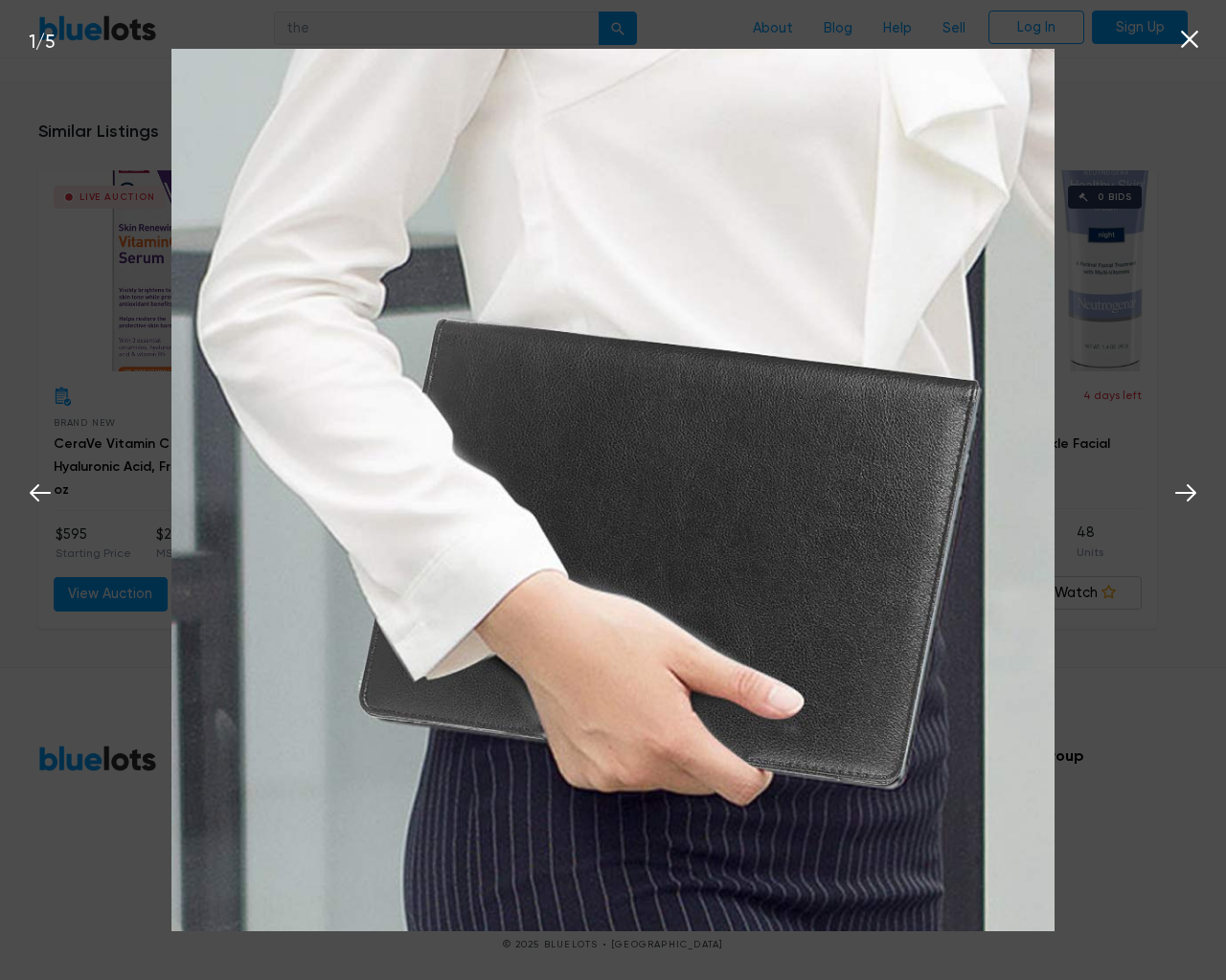
scroll to position [1237, 0]
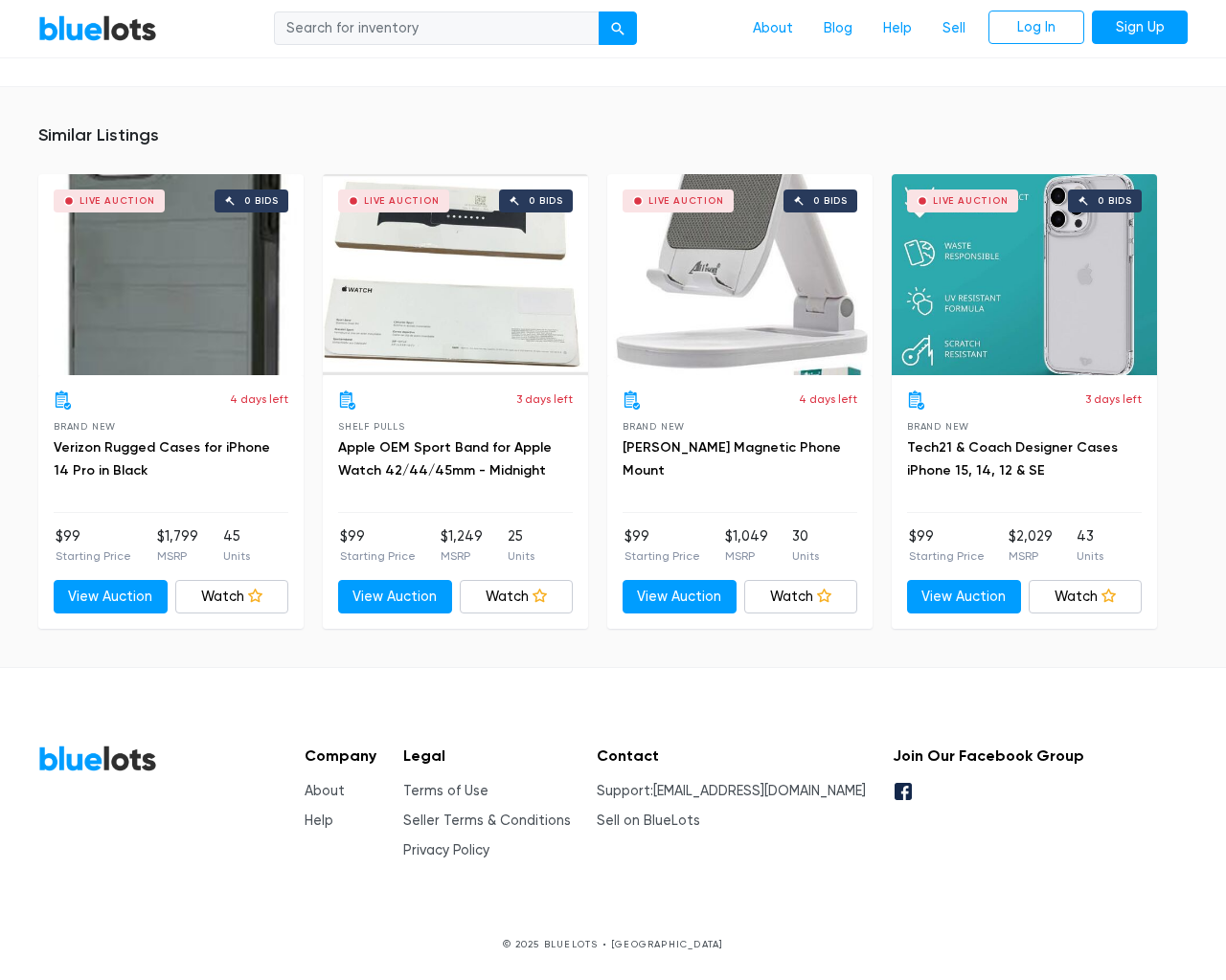
scroll to position [1258, 0]
type input "the"
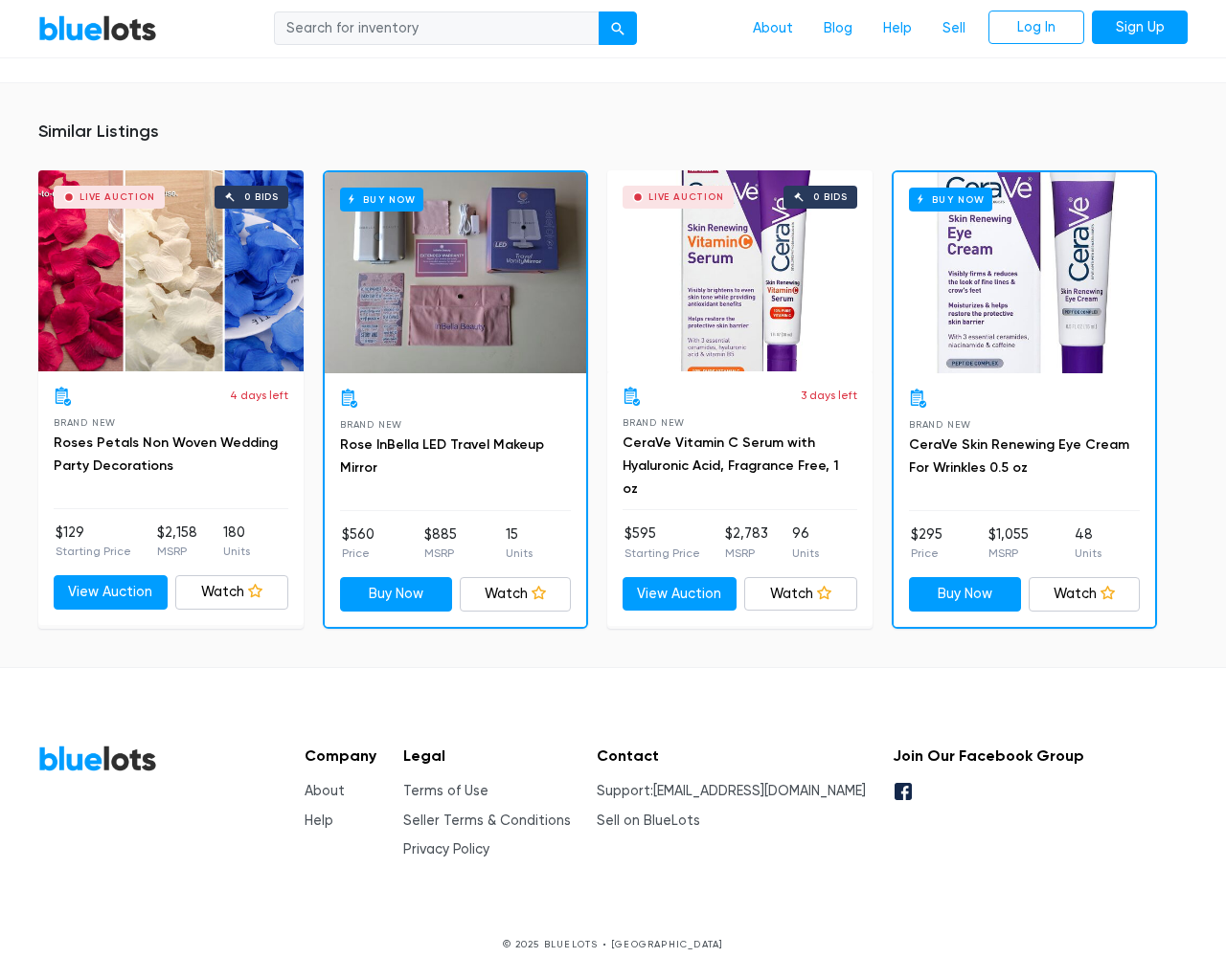
scroll to position [1249, 0]
type input "the"
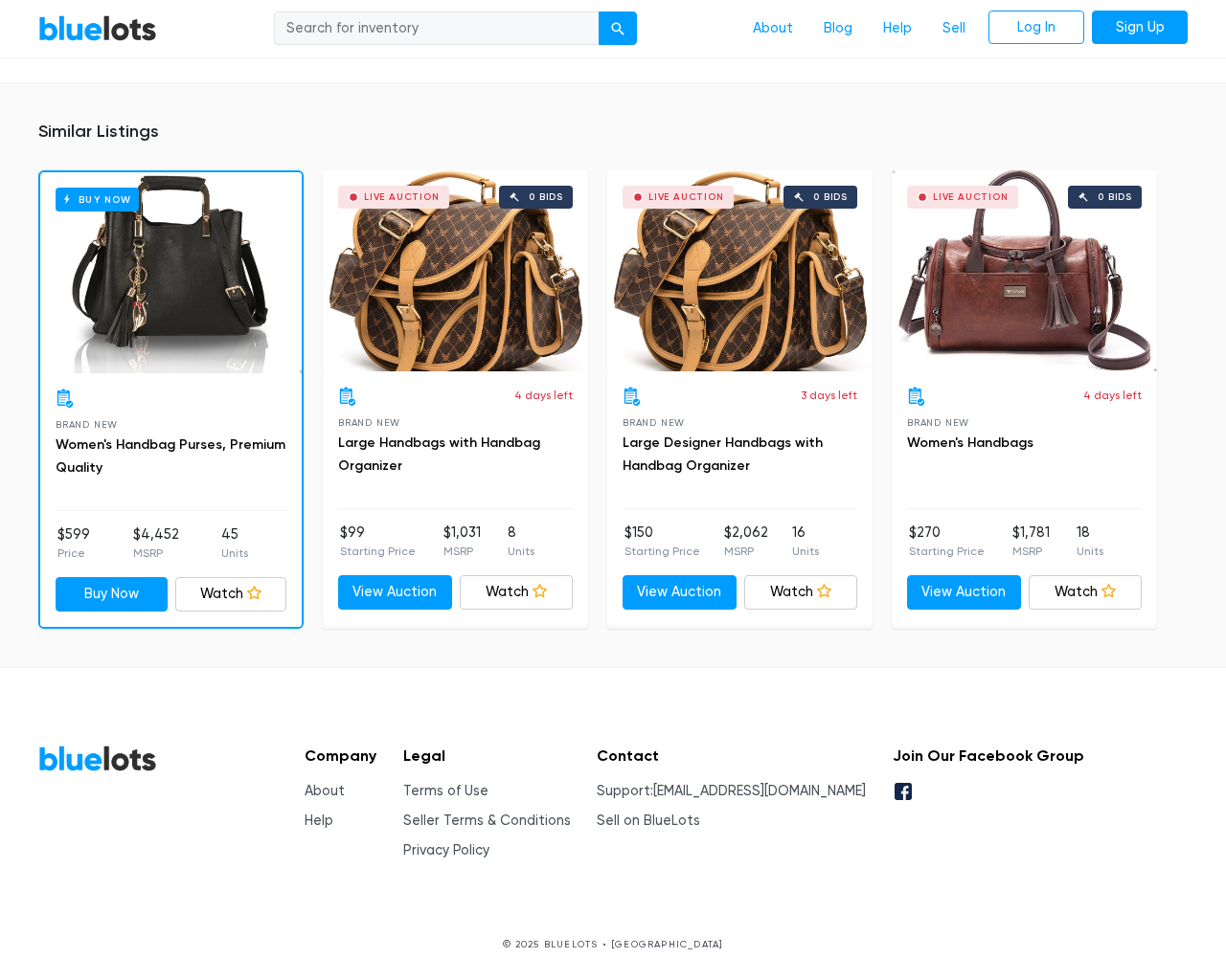
scroll to position [1324, 0]
type input "the"
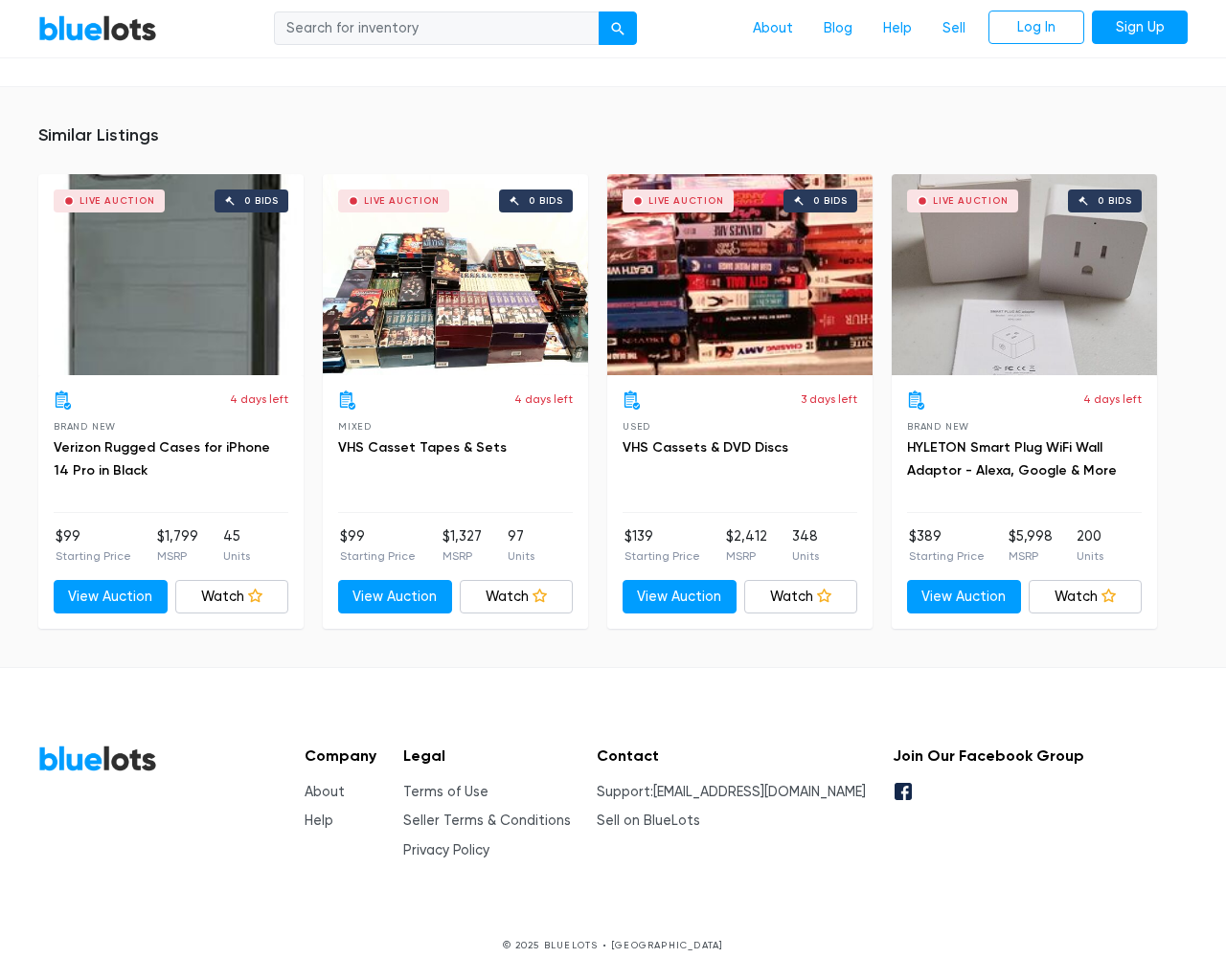
scroll to position [1371, 0]
type input "the"
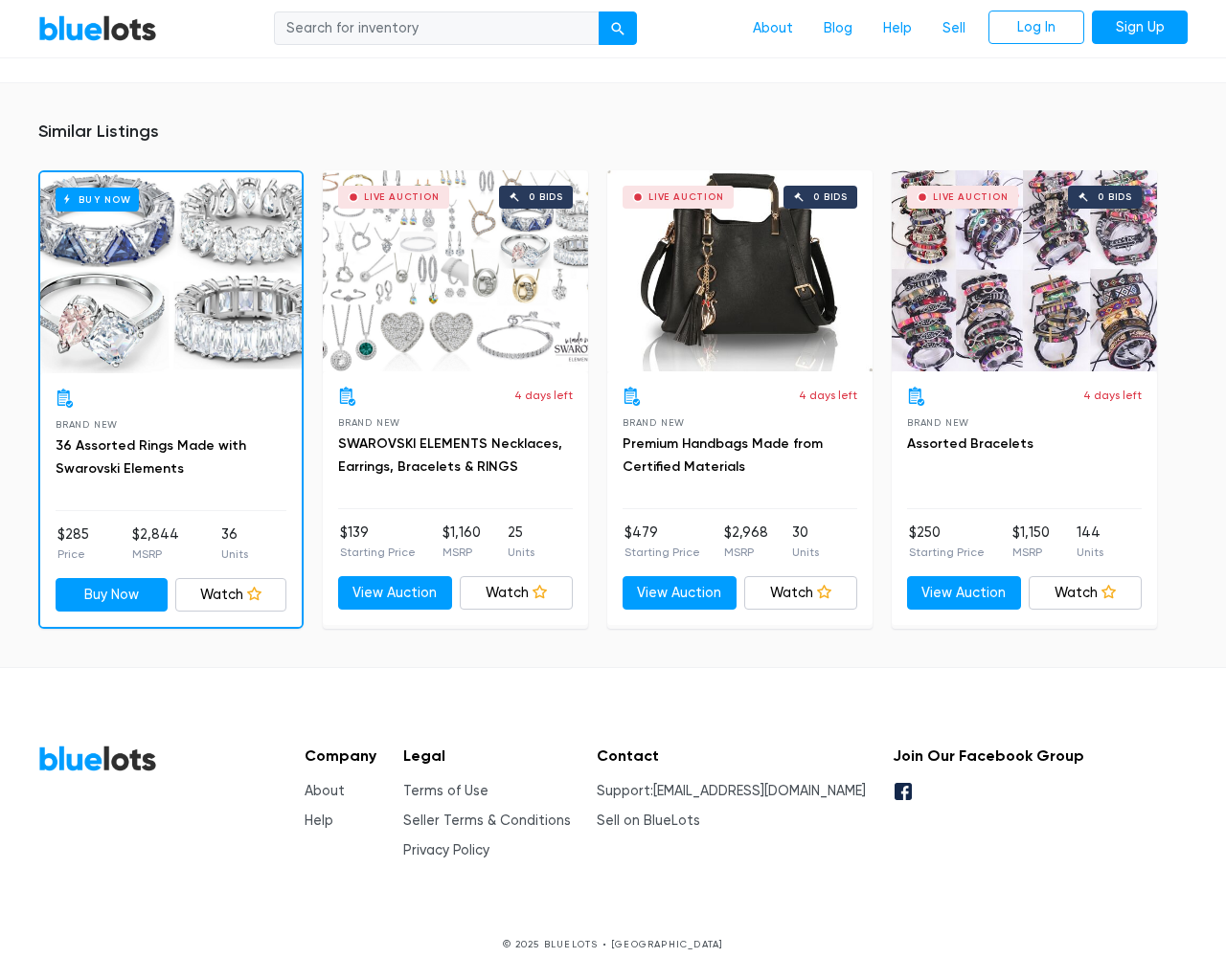
scroll to position [1299, 0]
type input "the"
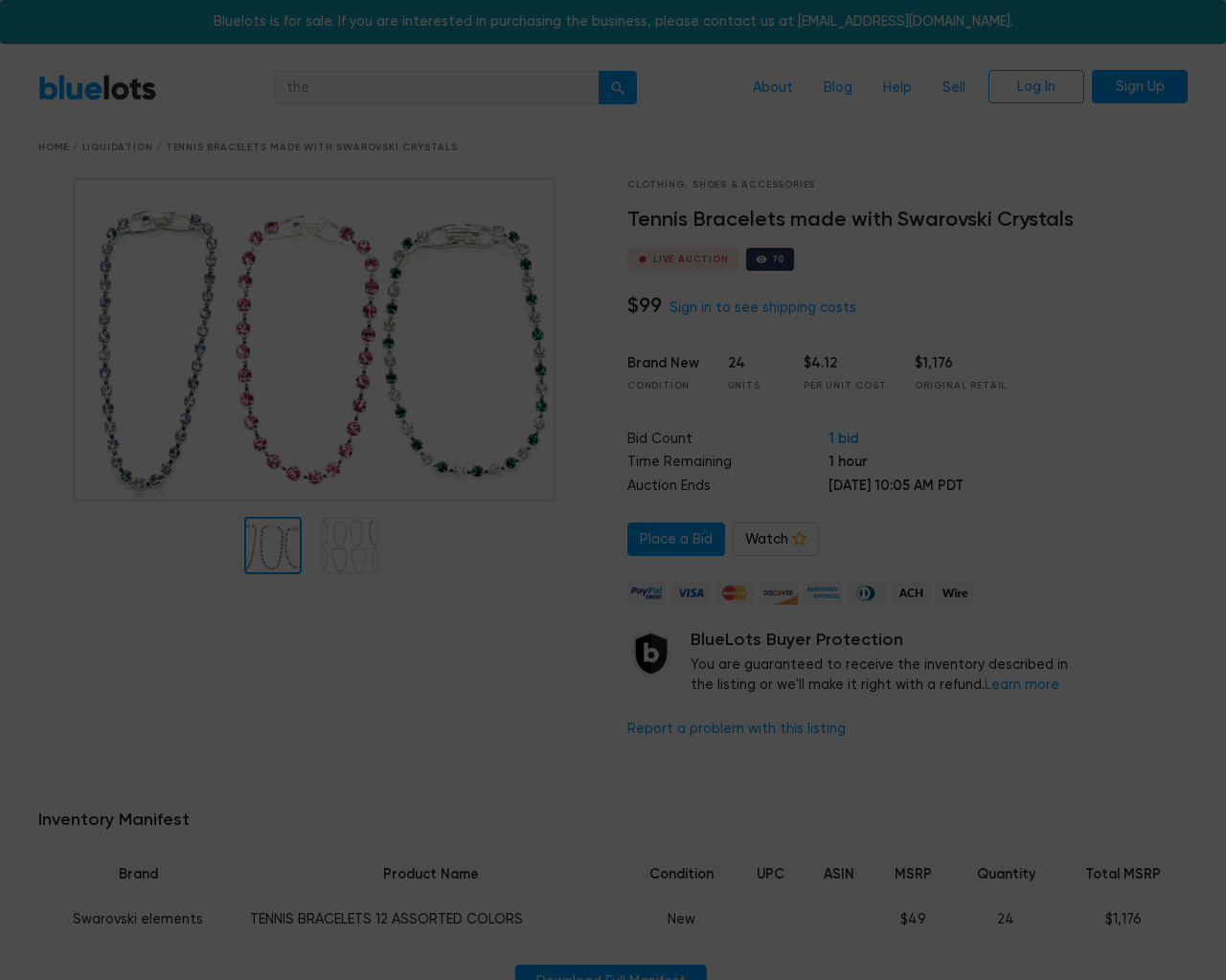
scroll to position [1299, 0]
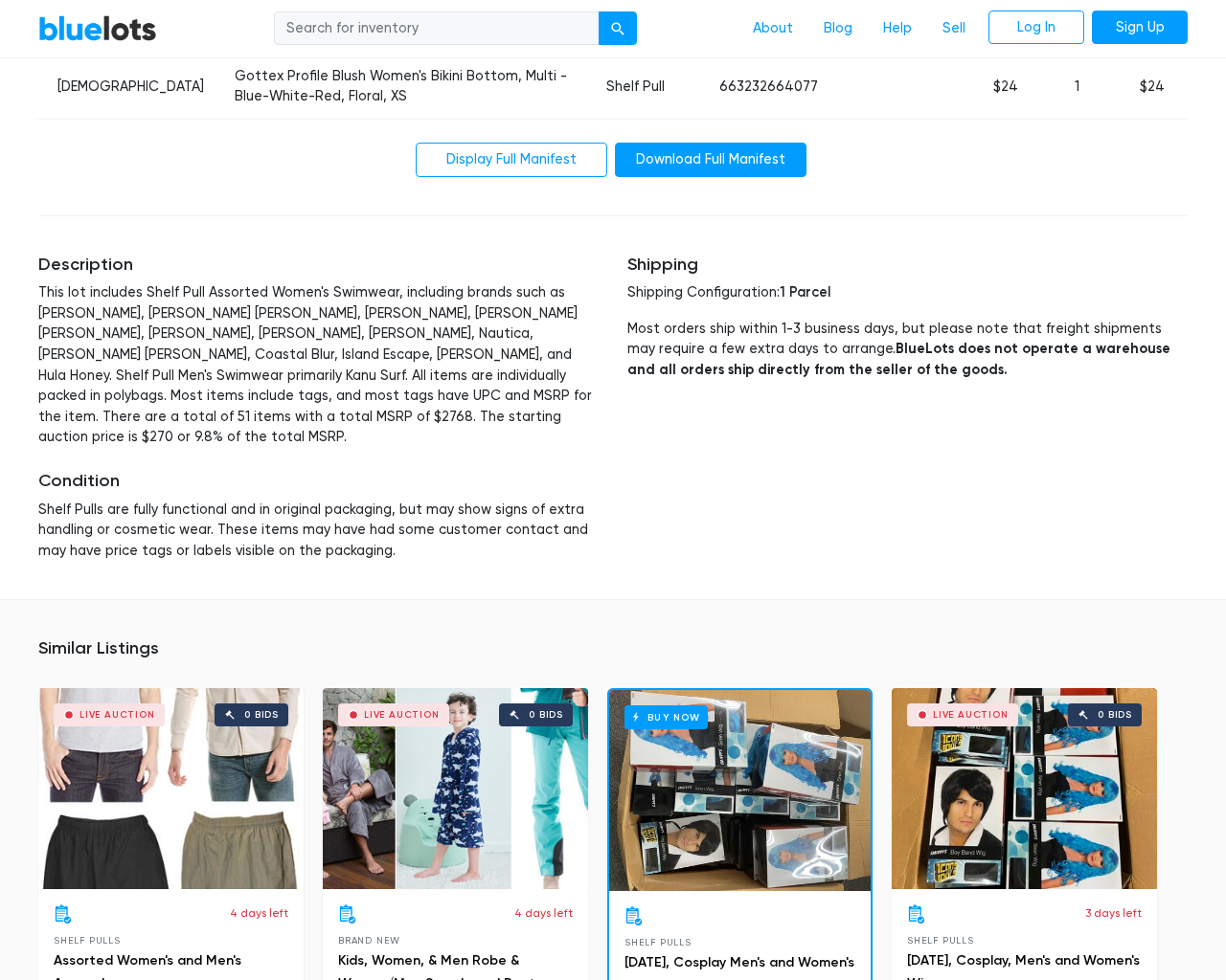
scroll to position [3885, 0]
type input "the"
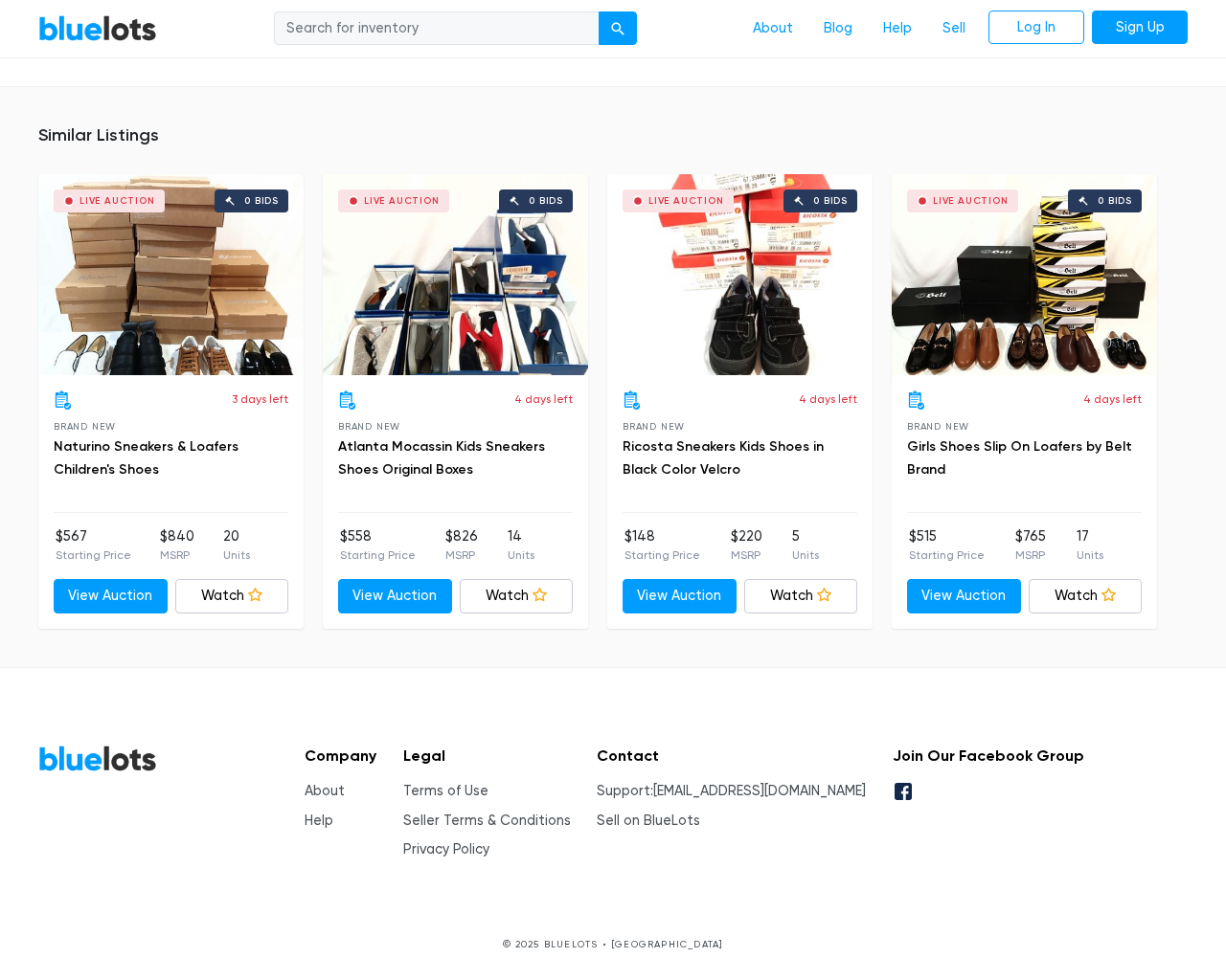
scroll to position [1996, 0]
type input "the"
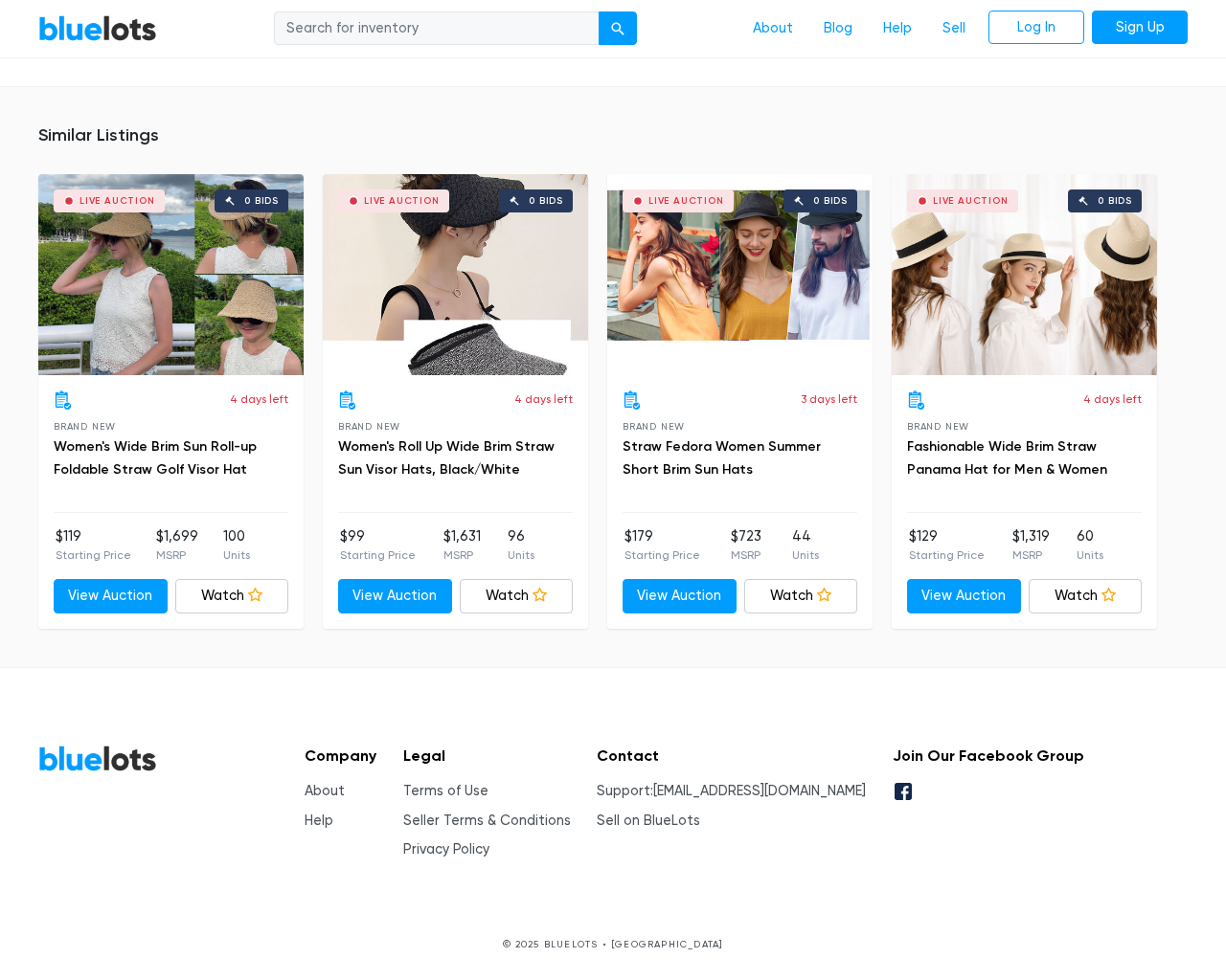
scroll to position [1630, 0]
type input "the"
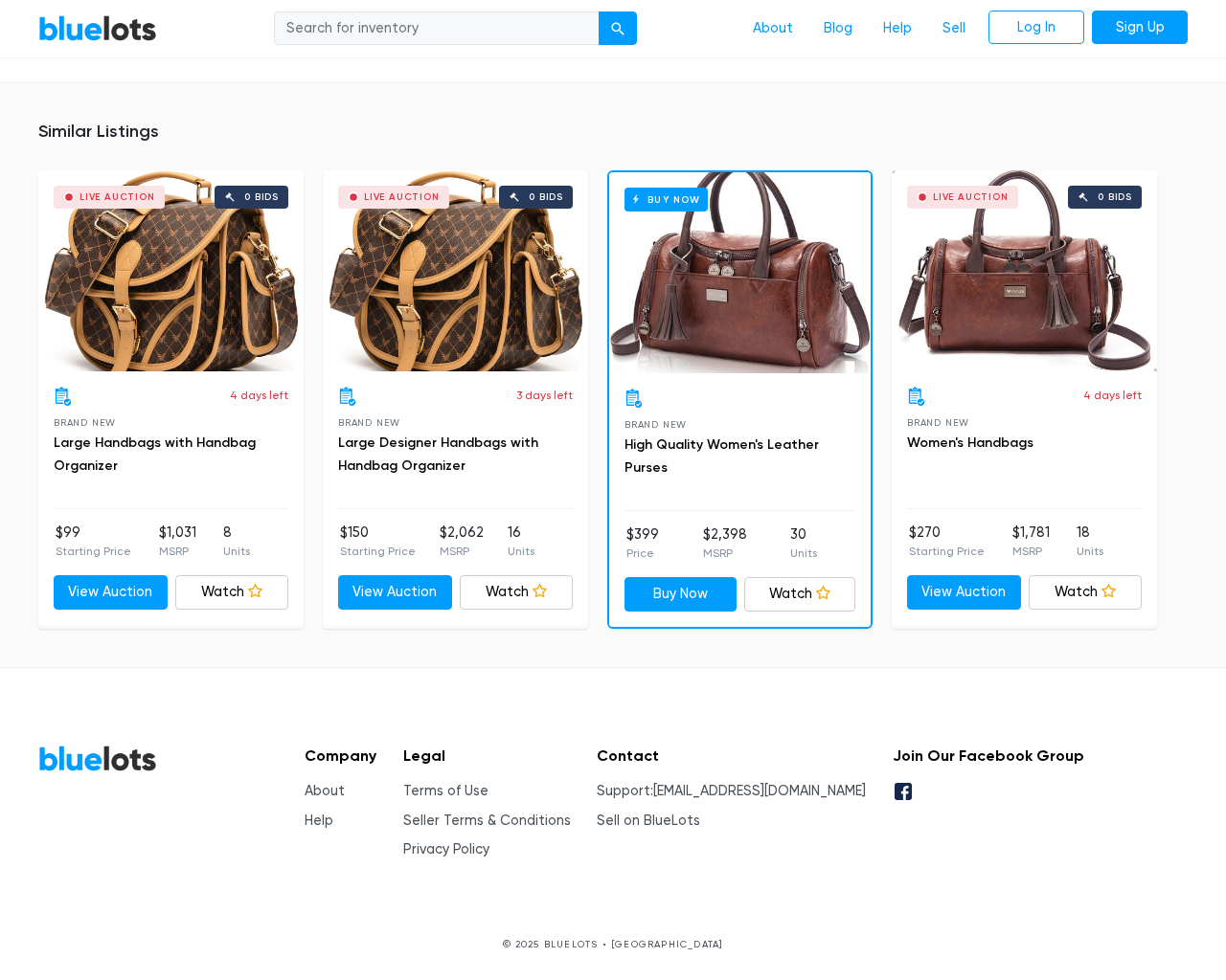
scroll to position [1258, 0]
type input "the"
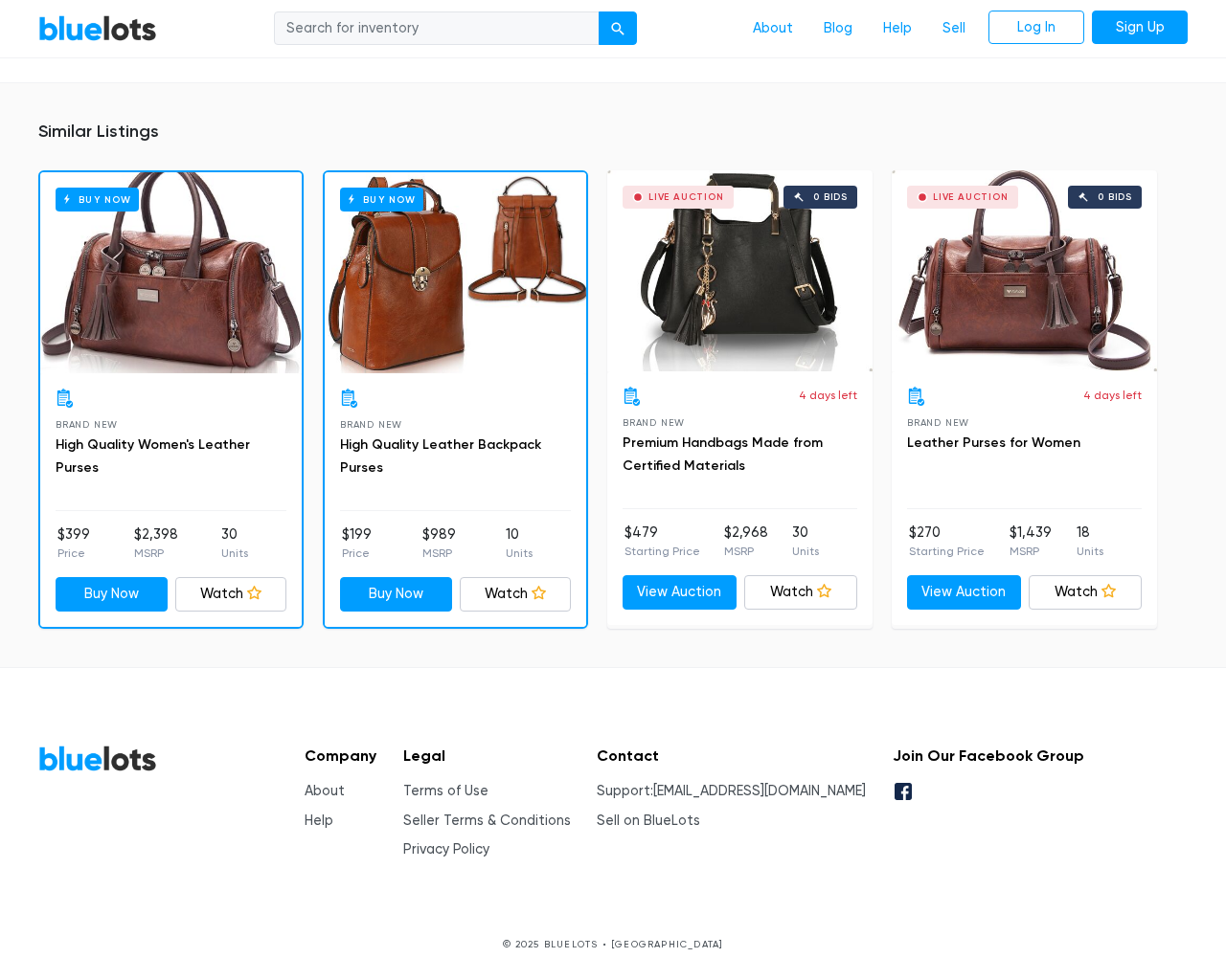
scroll to position [1249, 0]
type input "the"
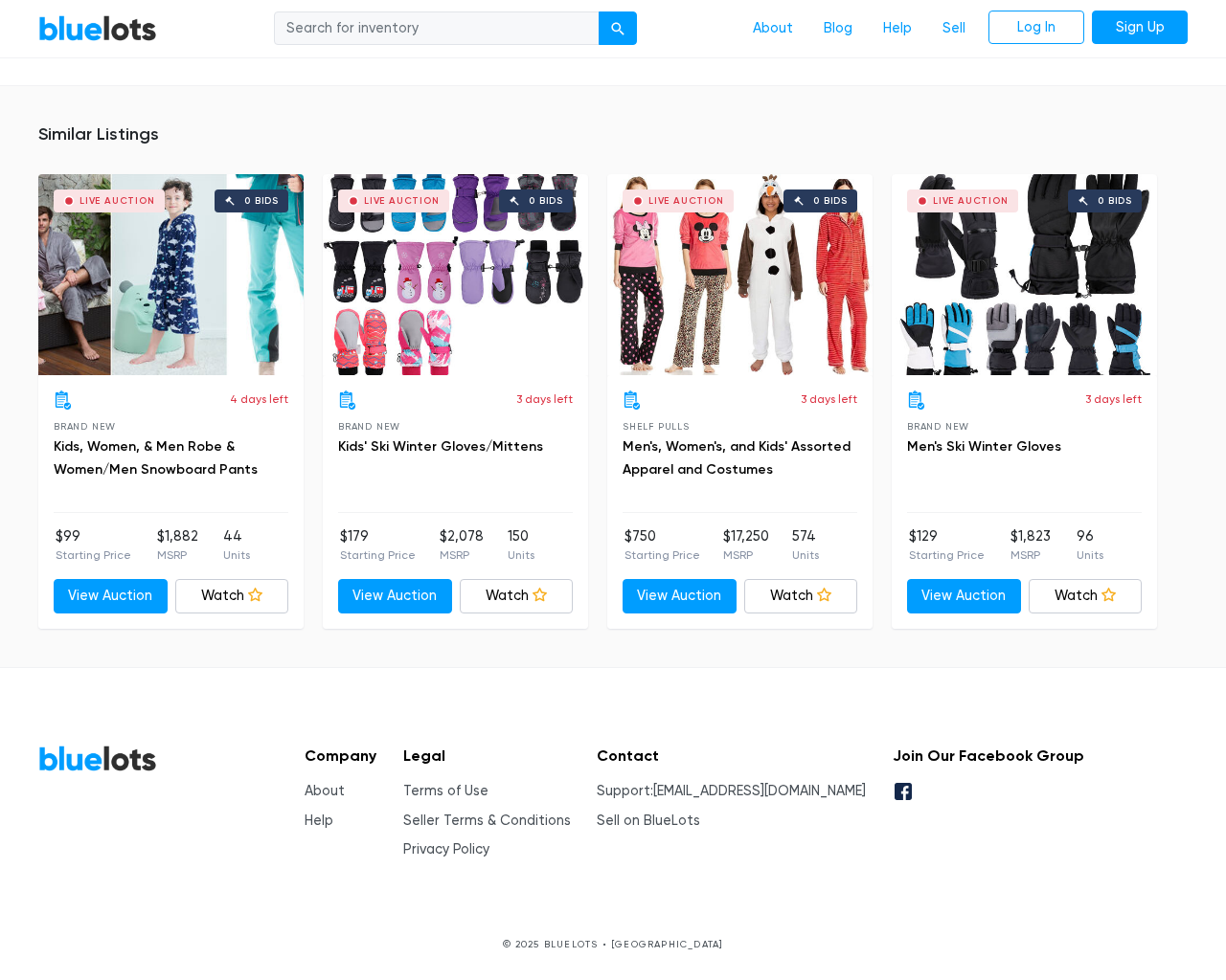
scroll to position [5788, 0]
type input "the"
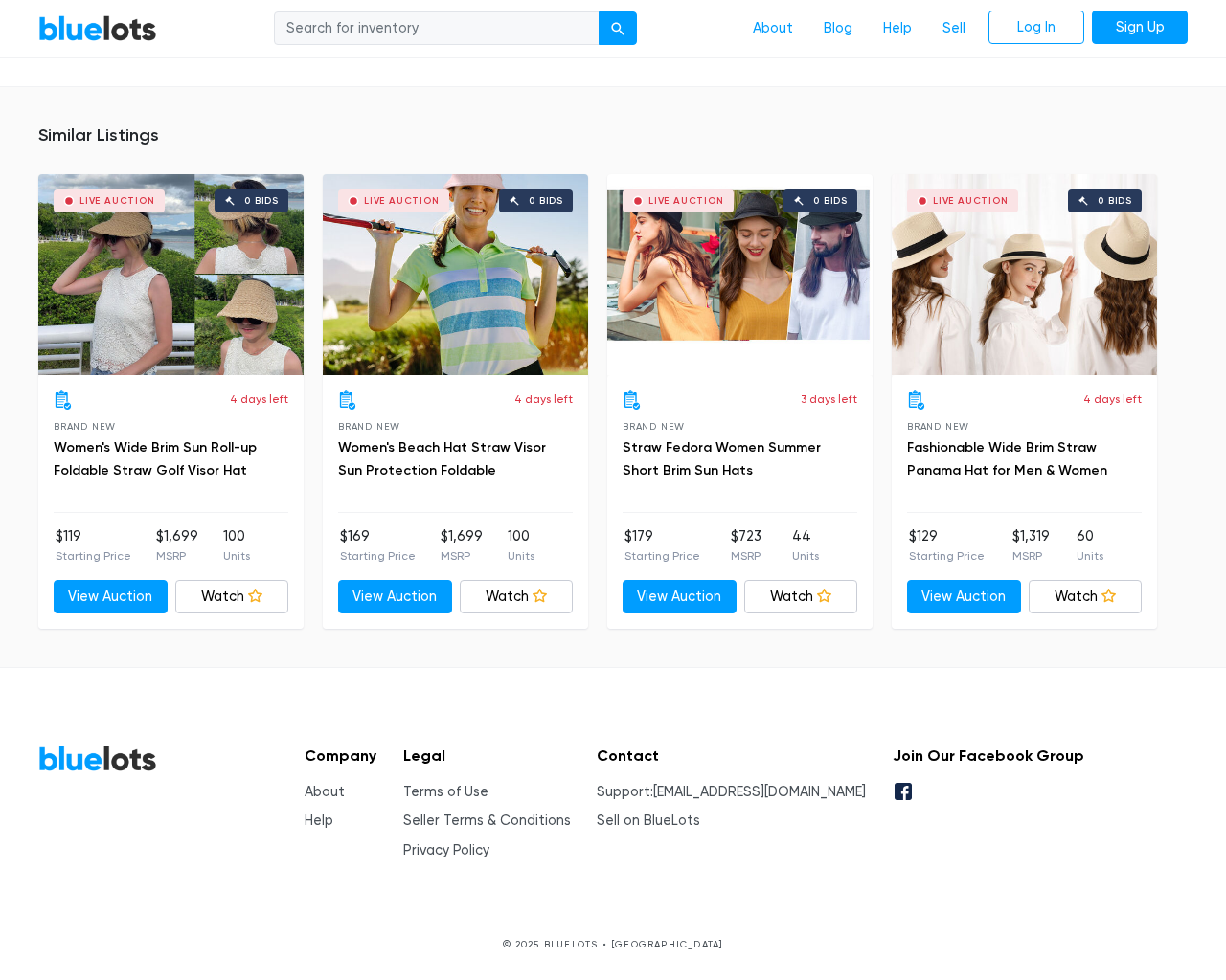
scroll to position [1434, 0]
type input "the"
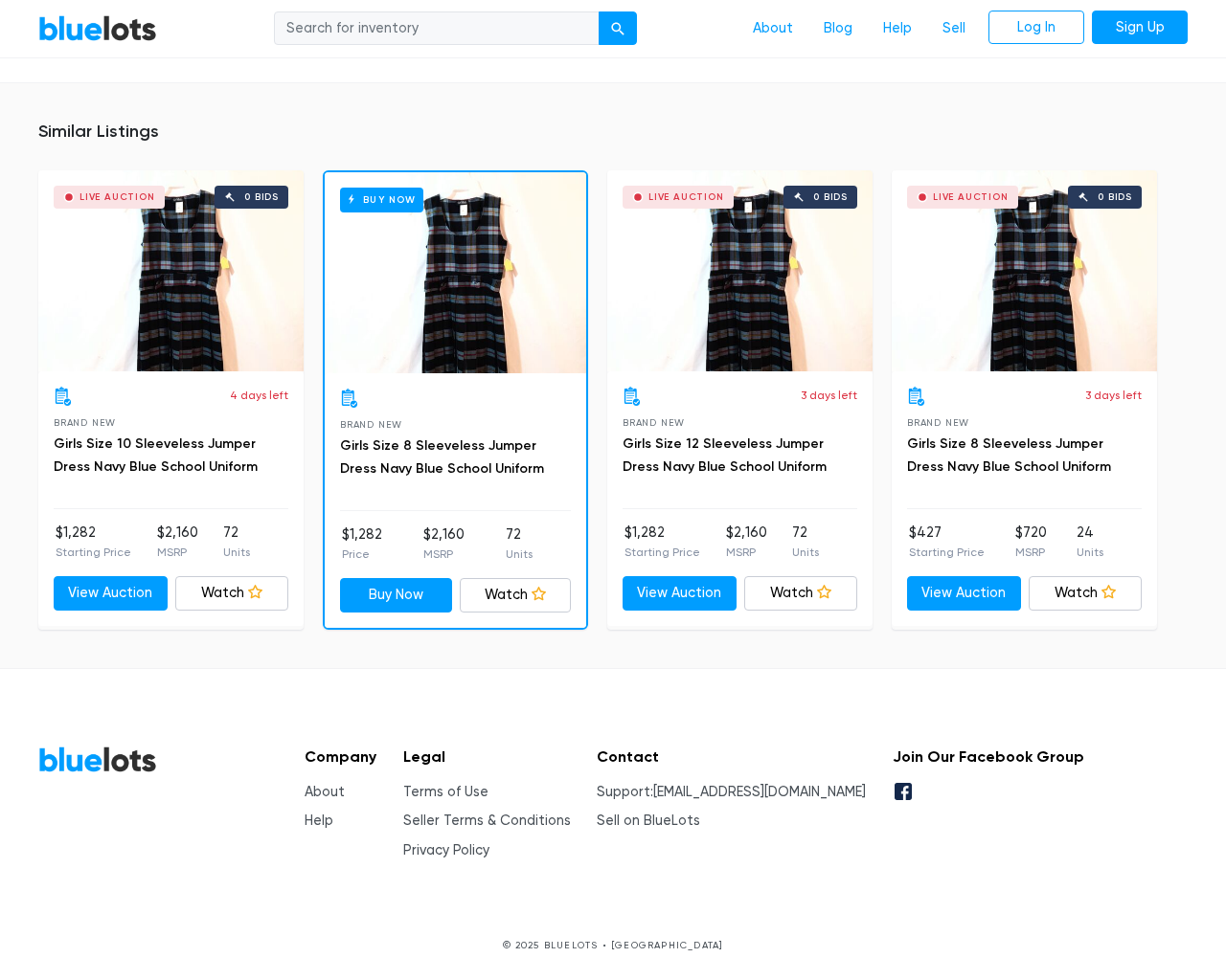
scroll to position [1240, 0]
type input "the"
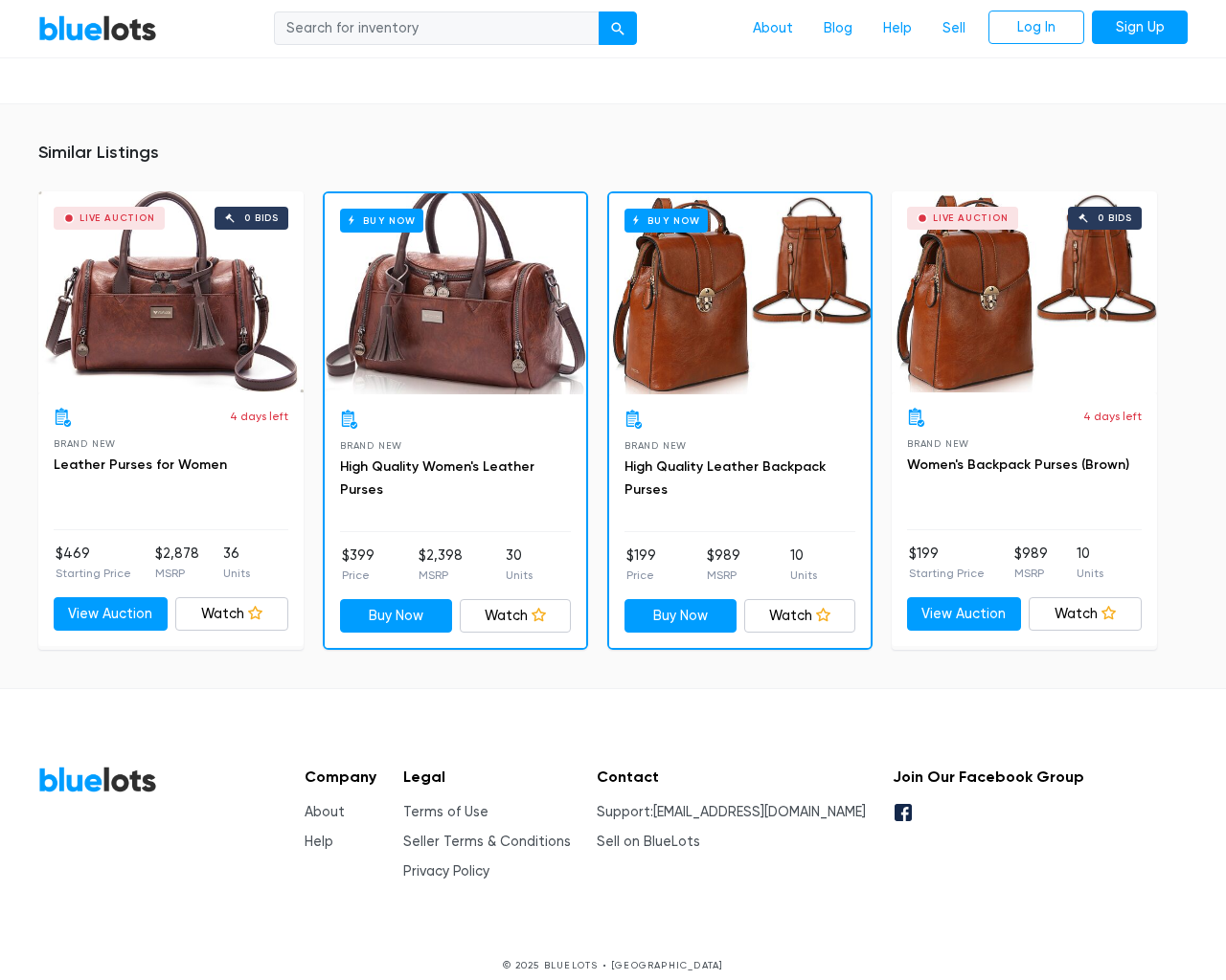
scroll to position [1278, 0]
type input "the"
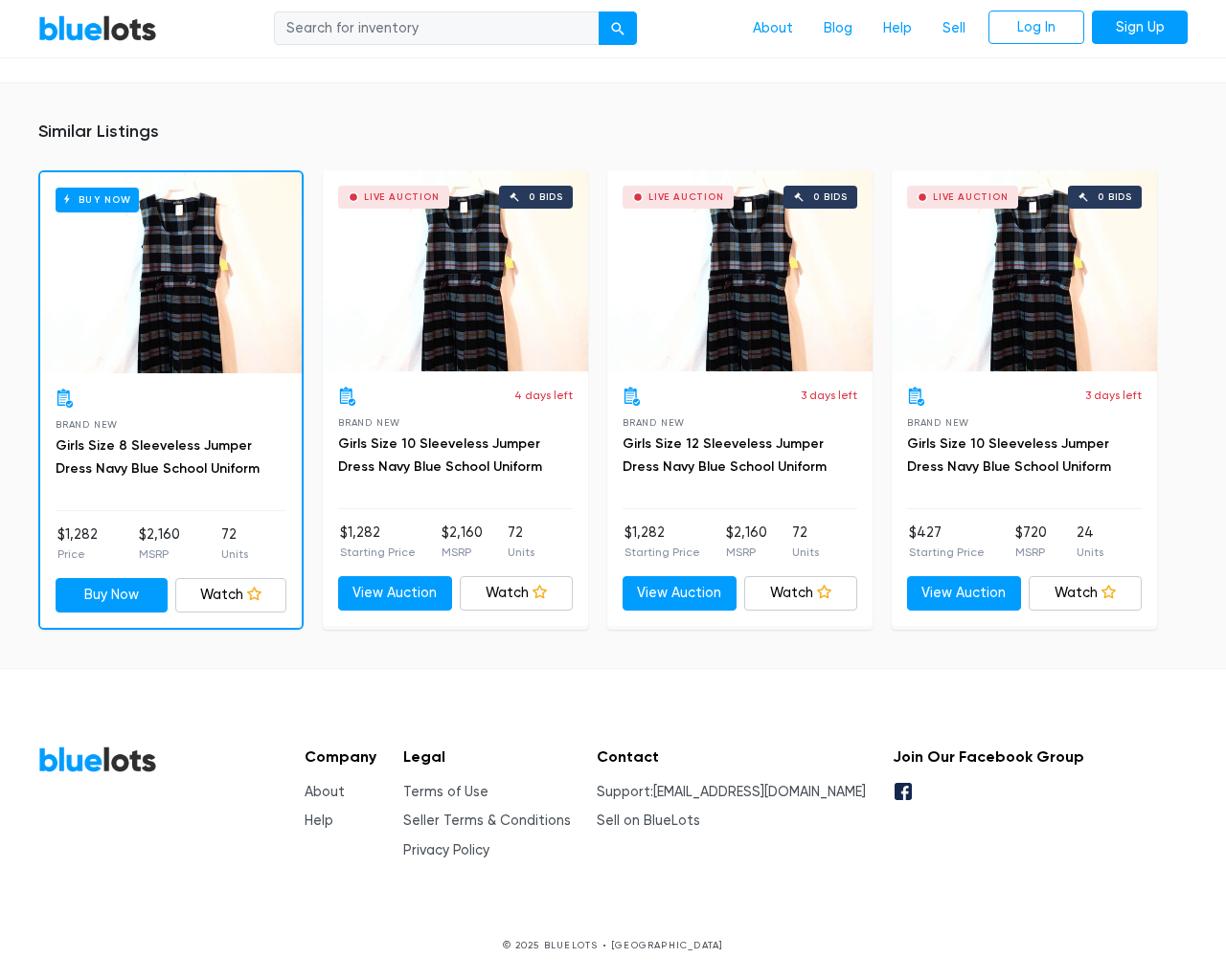
scroll to position [1240, 0]
type input "the"
